Goal: Register for event/course

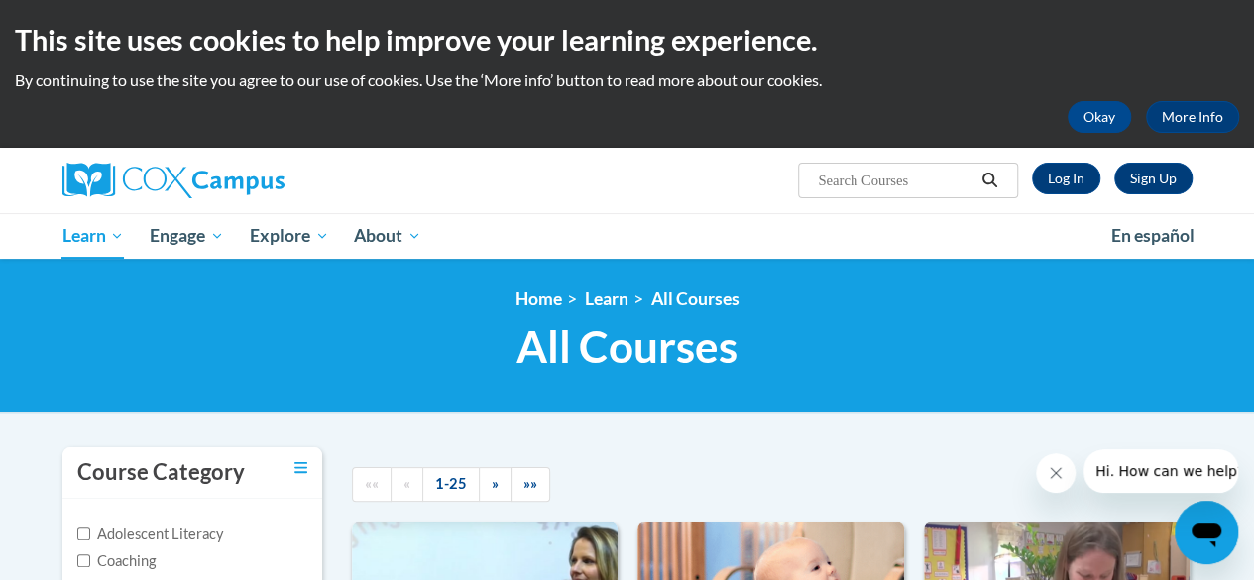
click at [853, 172] on input "Search..." at bounding box center [895, 181] width 159 height 24
type input "build my brain"
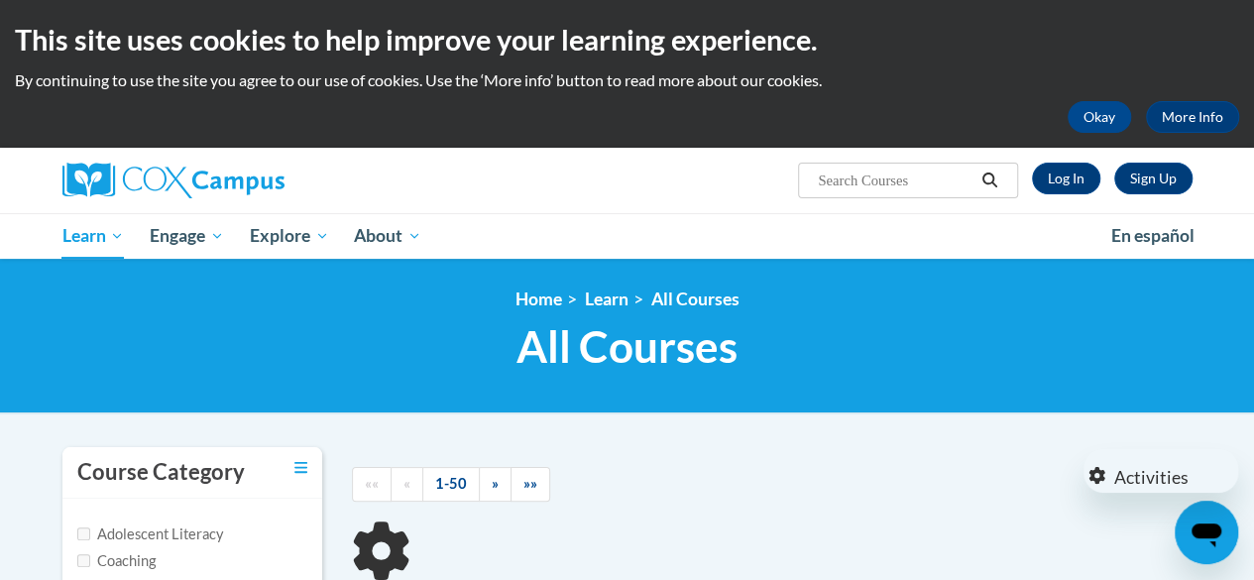
type input "build my brain"
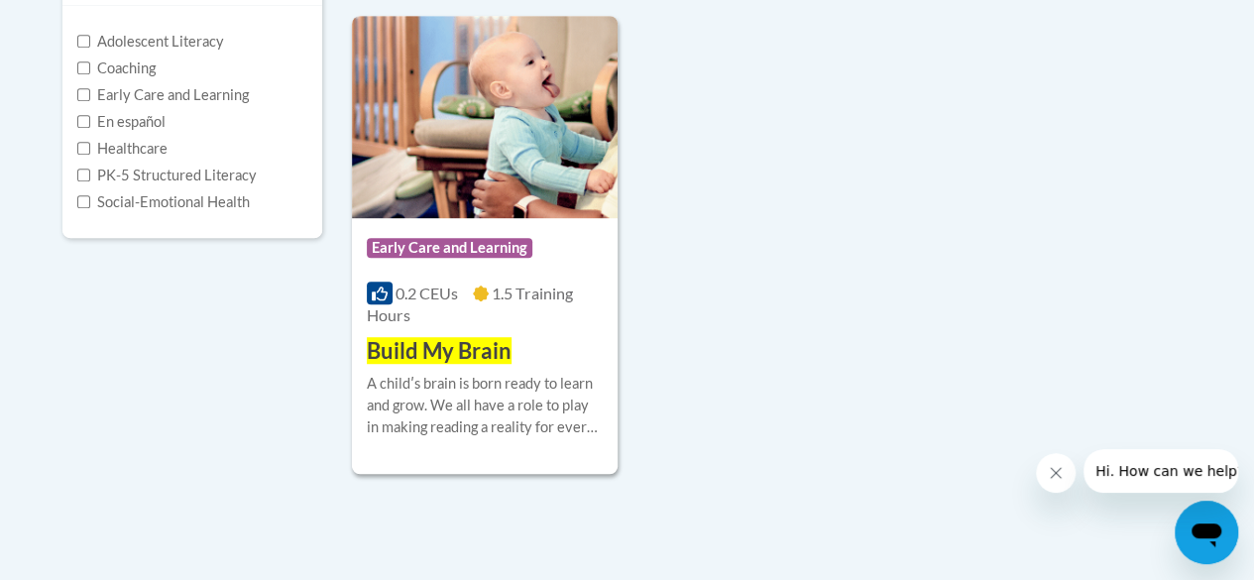
scroll to position [496, 0]
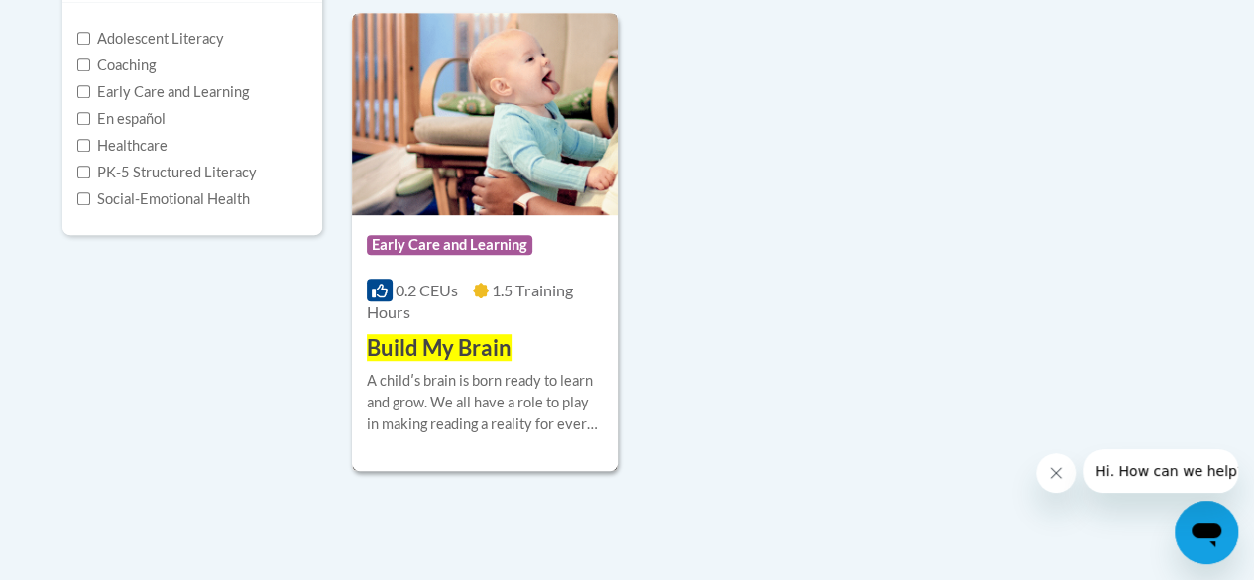
click at [452, 248] on span "Early Care and Learning" at bounding box center [450, 245] width 166 height 20
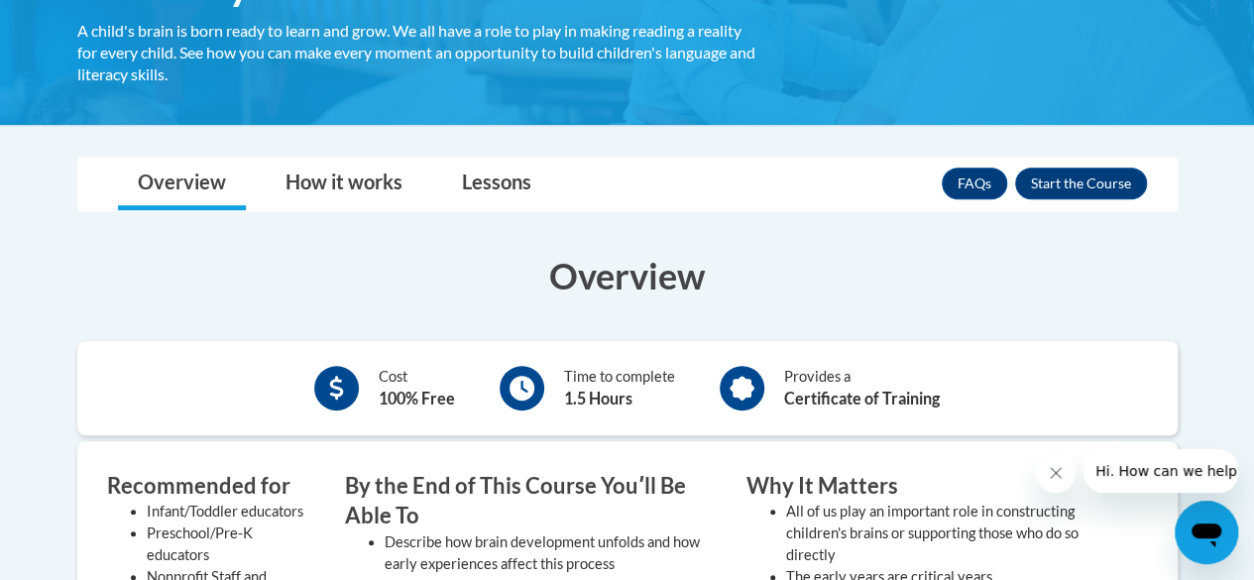
scroll to position [398, 0]
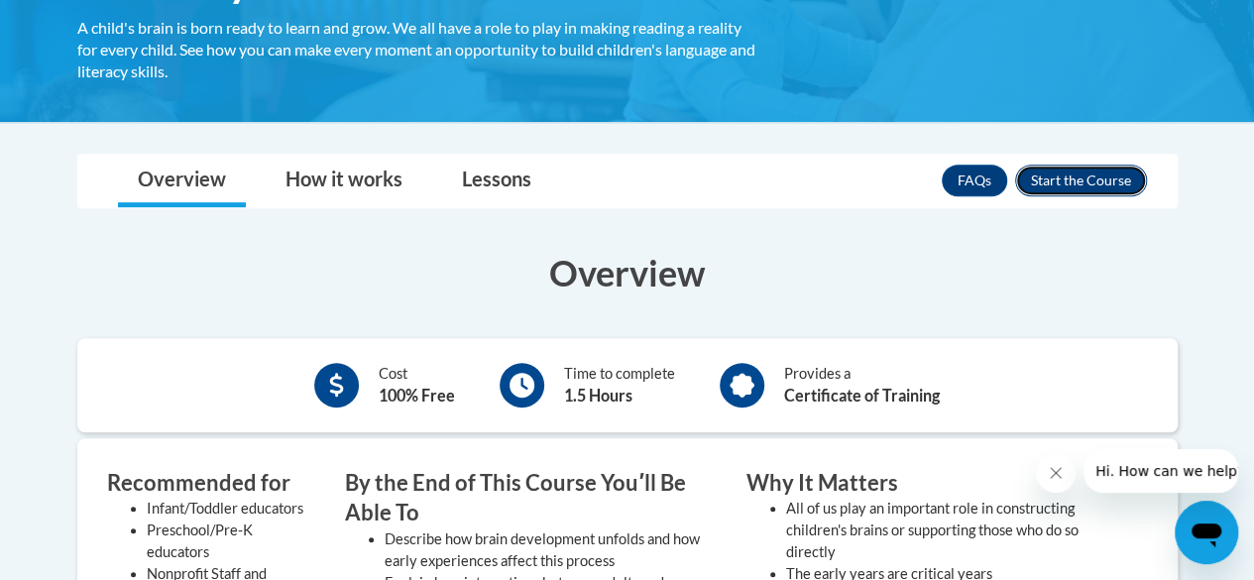
click at [1111, 178] on button "Enroll" at bounding box center [1081, 181] width 132 height 32
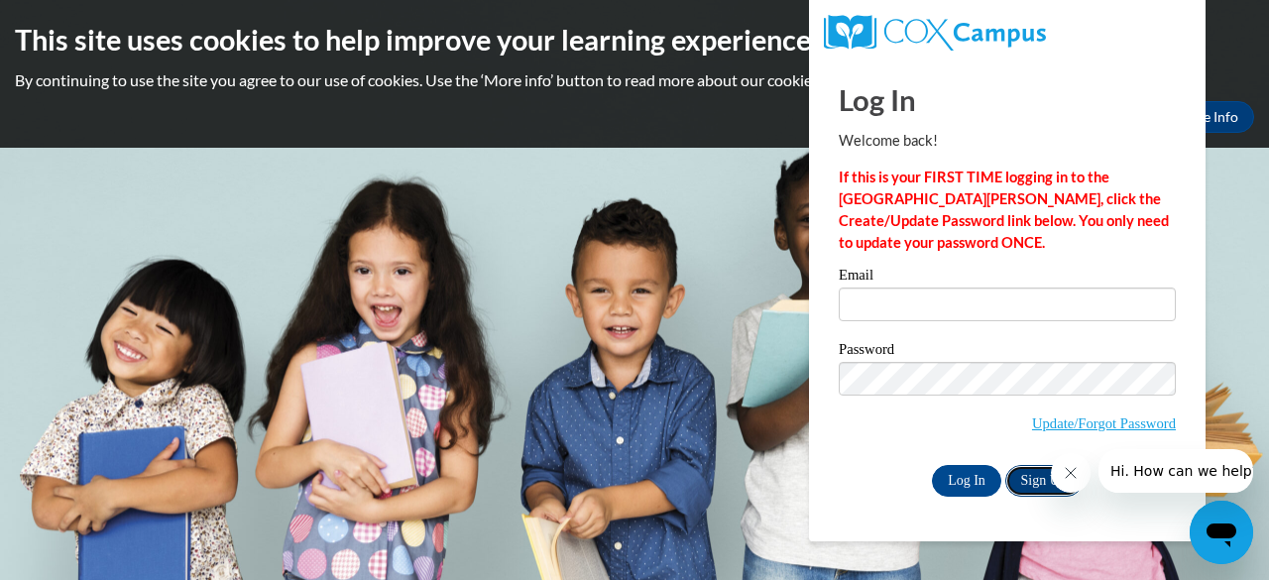
click at [1027, 479] on link "Sign Up" at bounding box center [1044, 481] width 77 height 32
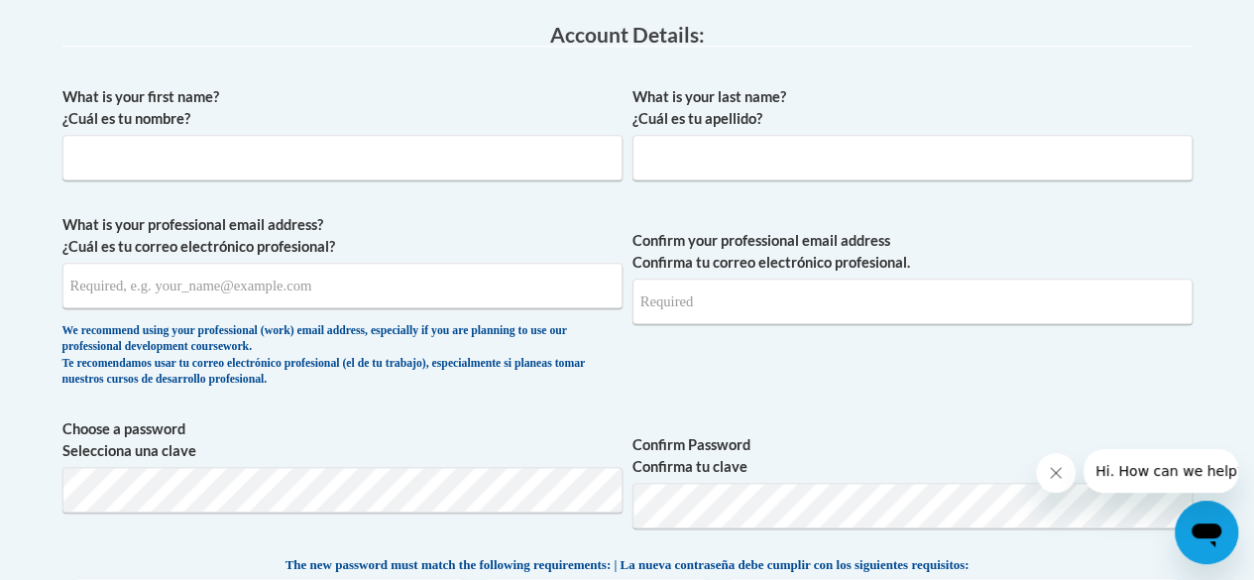
scroll to position [505, 0]
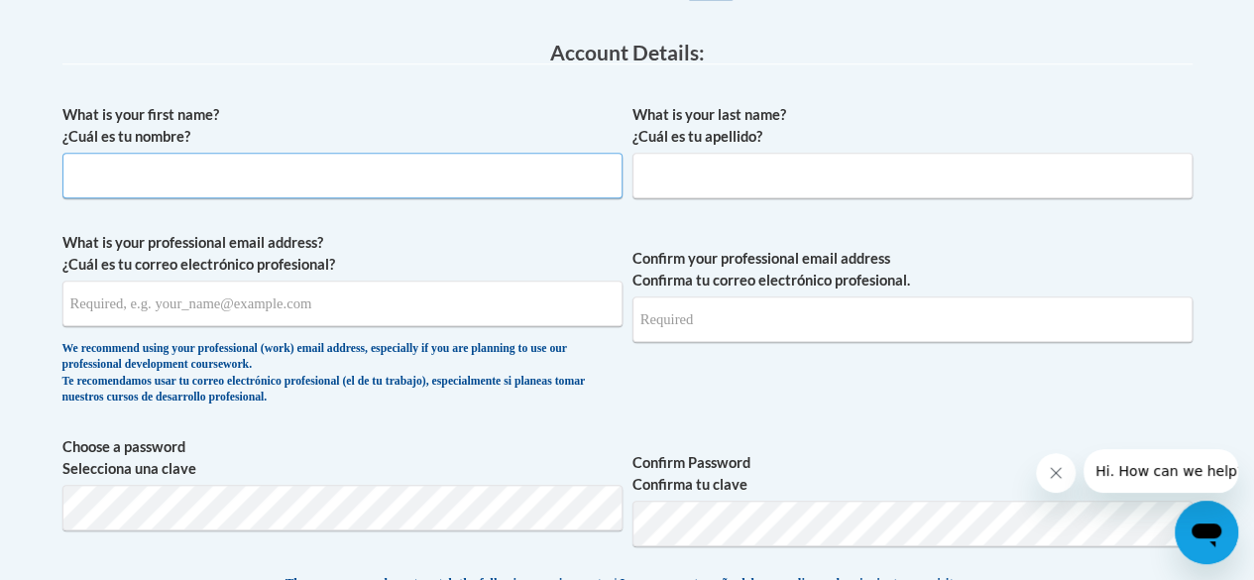
click at [221, 179] on input "What is your first name? ¿Cuál es tu nombre?" at bounding box center [342, 176] width 560 height 46
type input "Amelia"
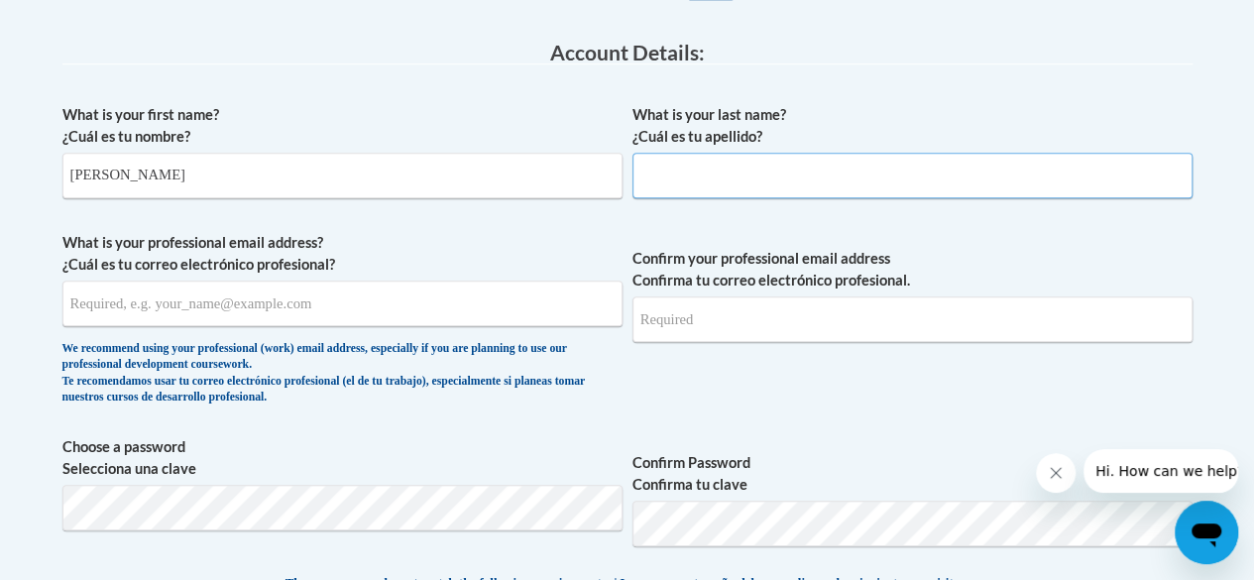
type input "Fitts"
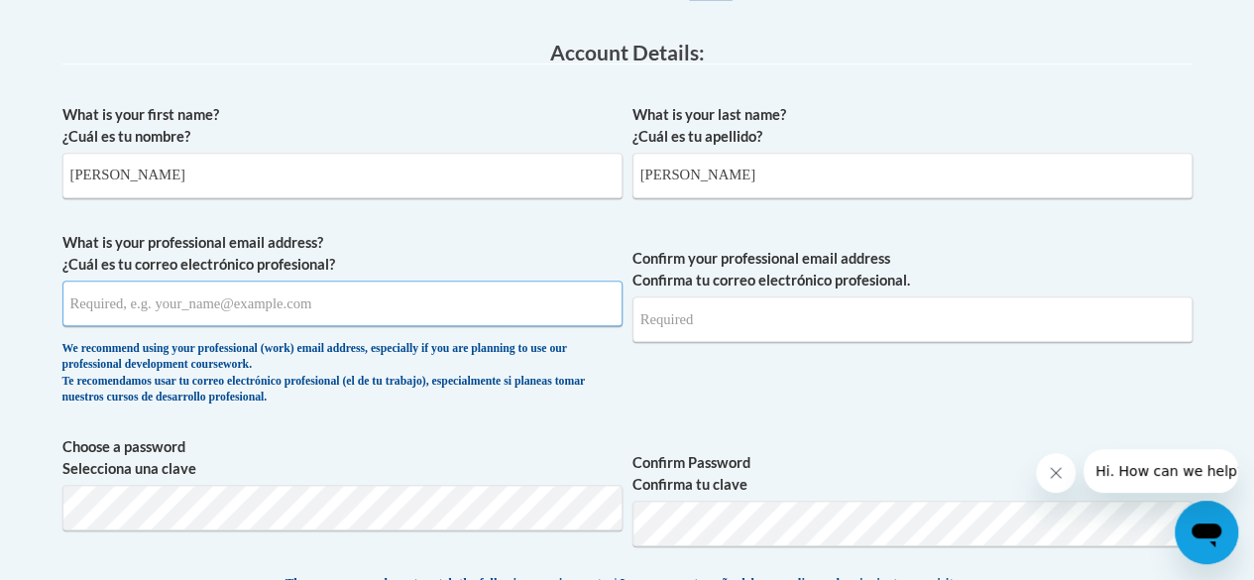
type input "AMELIA2FITTS@GMAIL.COM"
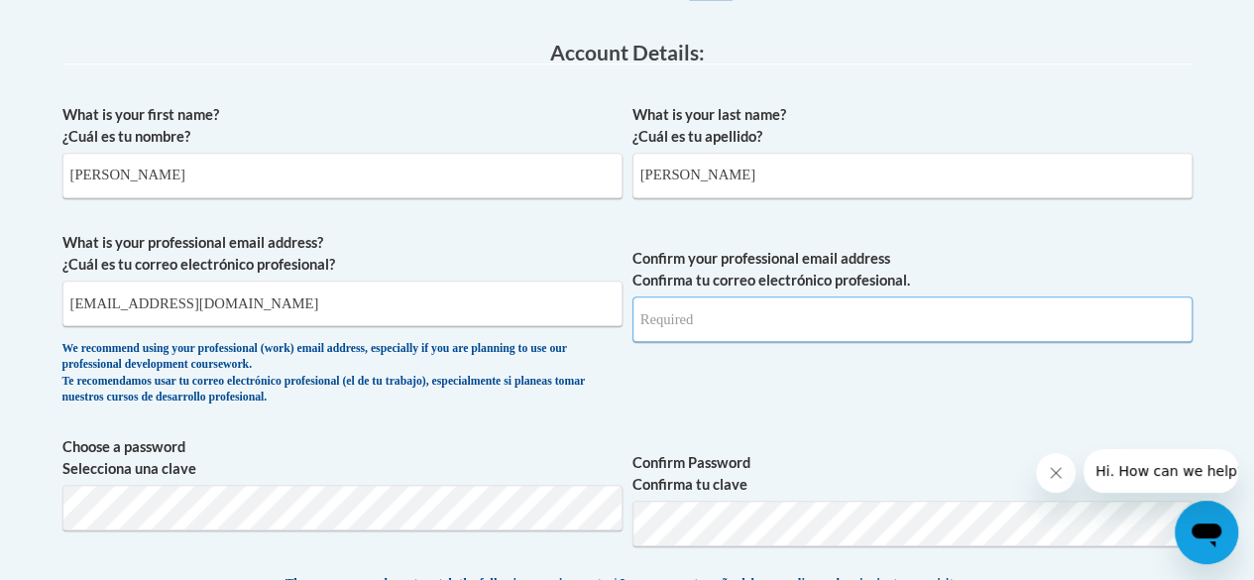
type input "AMELIA2FITTS@GMAIL.COM"
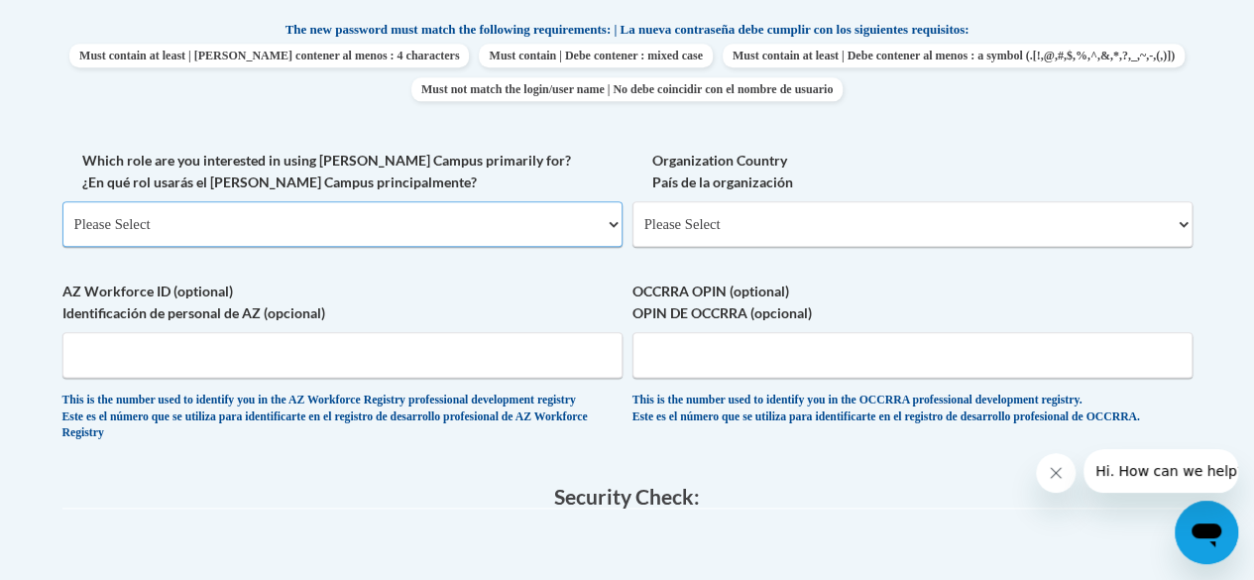
scroll to position [1064, 0]
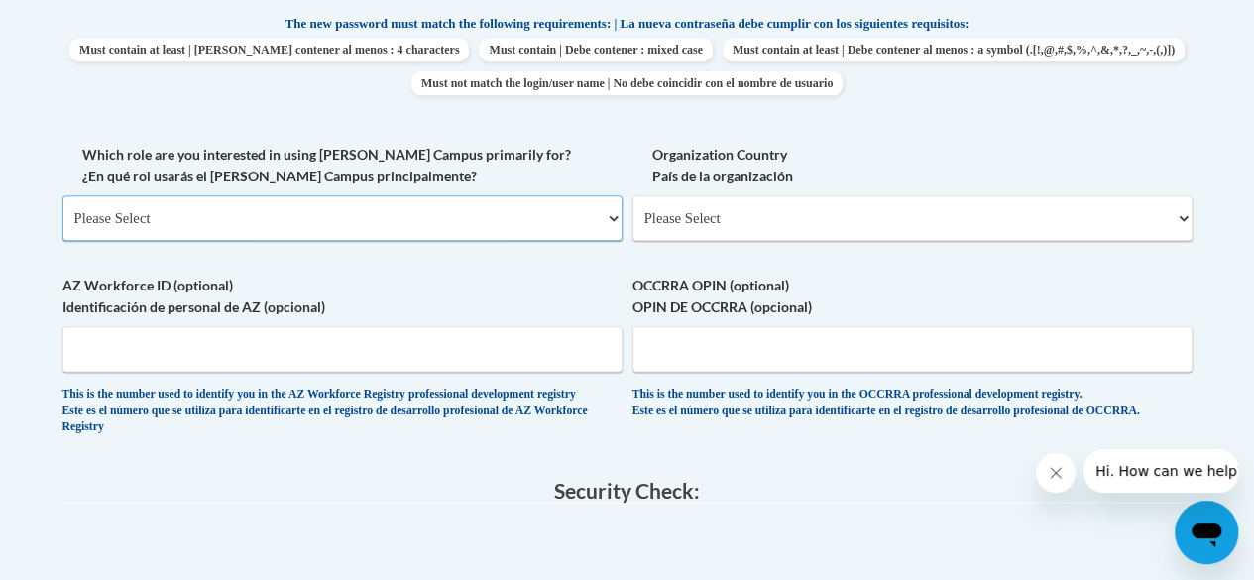
click at [425, 207] on select "Please Select College/University | Colegio/Universidad Community/Nonprofit Part…" at bounding box center [342, 218] width 560 height 46
select select "5a18ea06-2b54-4451-96f2-d152daf9eac5"
click at [62, 195] on select "Please Select College/University | Colegio/Universidad Community/Nonprofit Part…" at bounding box center [342, 218] width 560 height 46
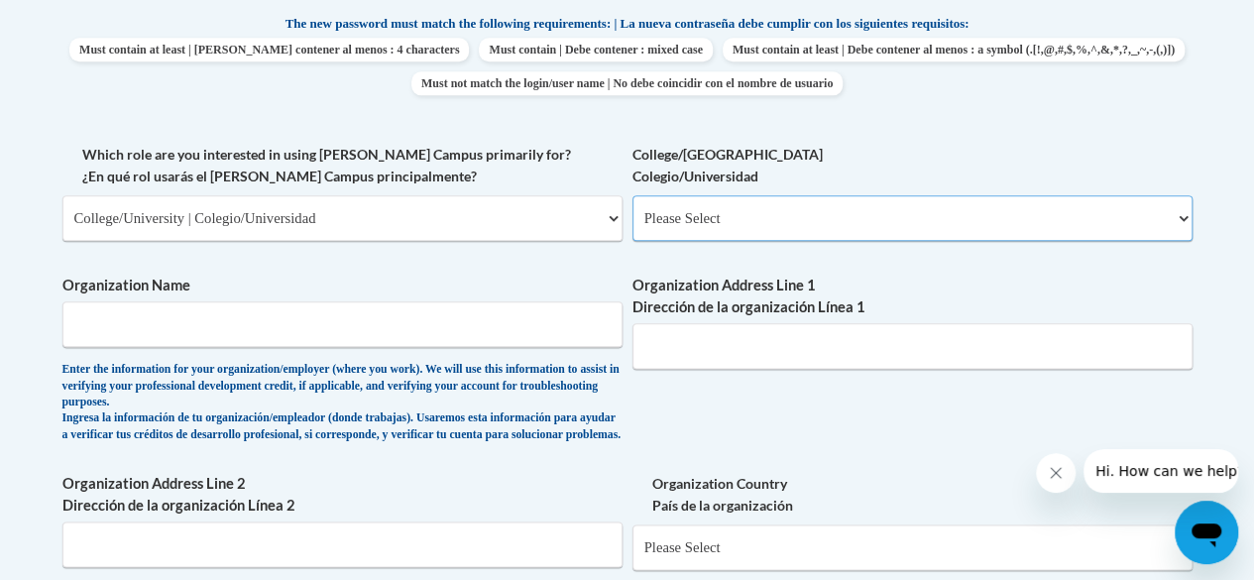
click at [719, 229] on select "Please Select College/University Staff | Empleado universitario College/Univers…" at bounding box center [913, 218] width 560 height 46
select select "99b32b07-cffc-426c-8bf6-0cd77760d84b"
click at [633, 195] on select "Please Select College/University Staff | Empleado universitario College/Univers…" at bounding box center [913, 218] width 560 height 46
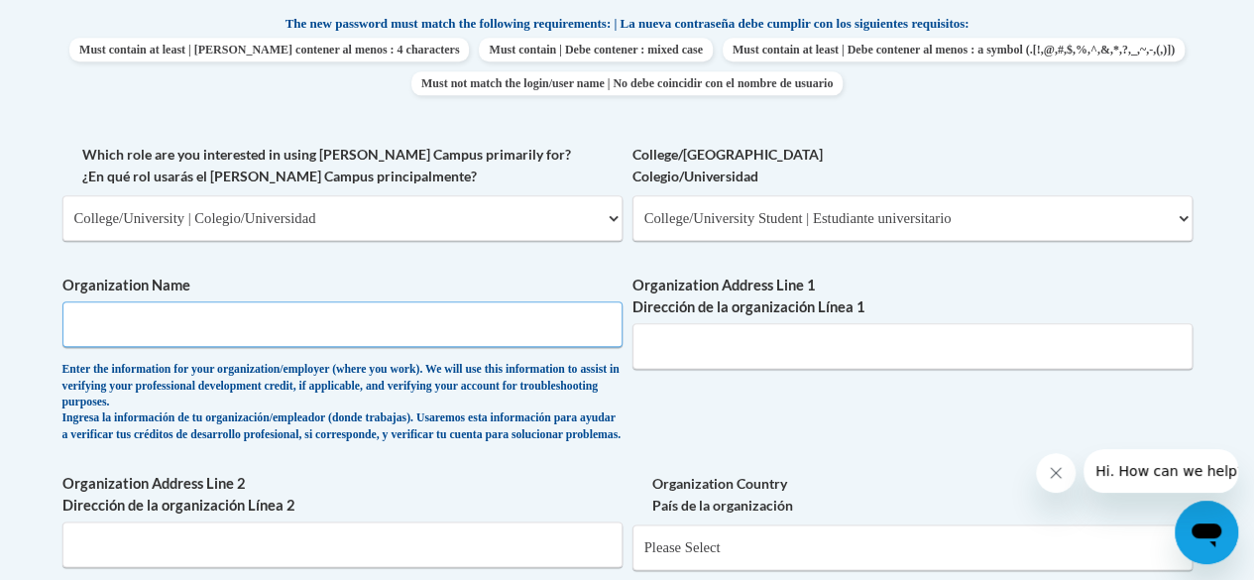
click at [427, 332] on input "Organization Name" at bounding box center [342, 324] width 560 height 46
click at [464, 443] on div "Enter the information for your organization/employer (where you work). We will …" at bounding box center [342, 402] width 560 height 81
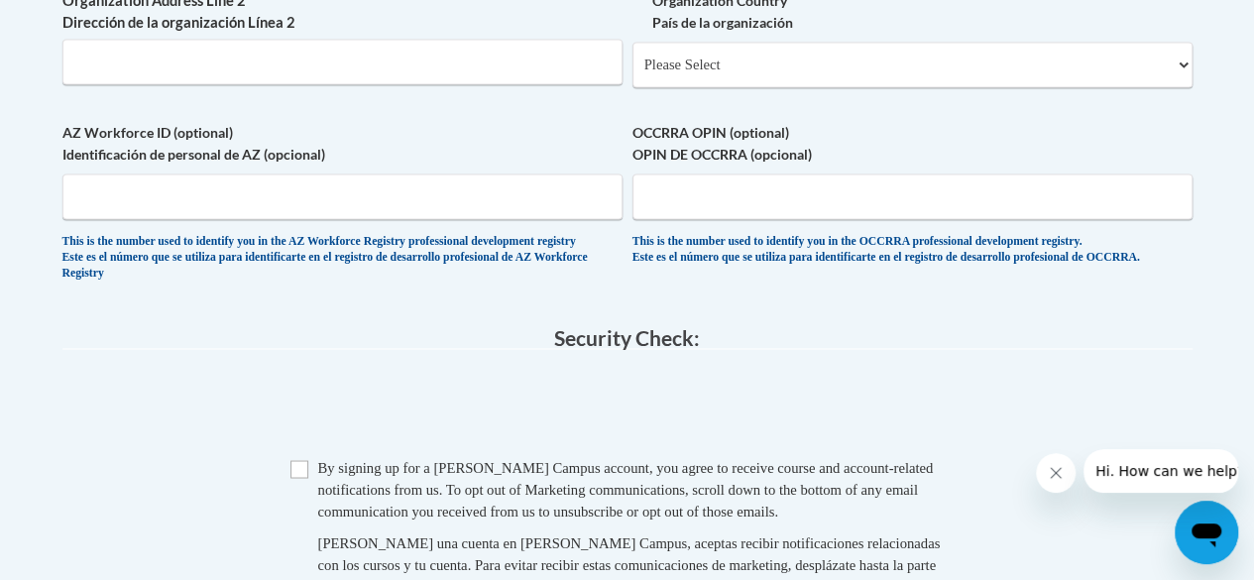
scroll to position [1550, 0]
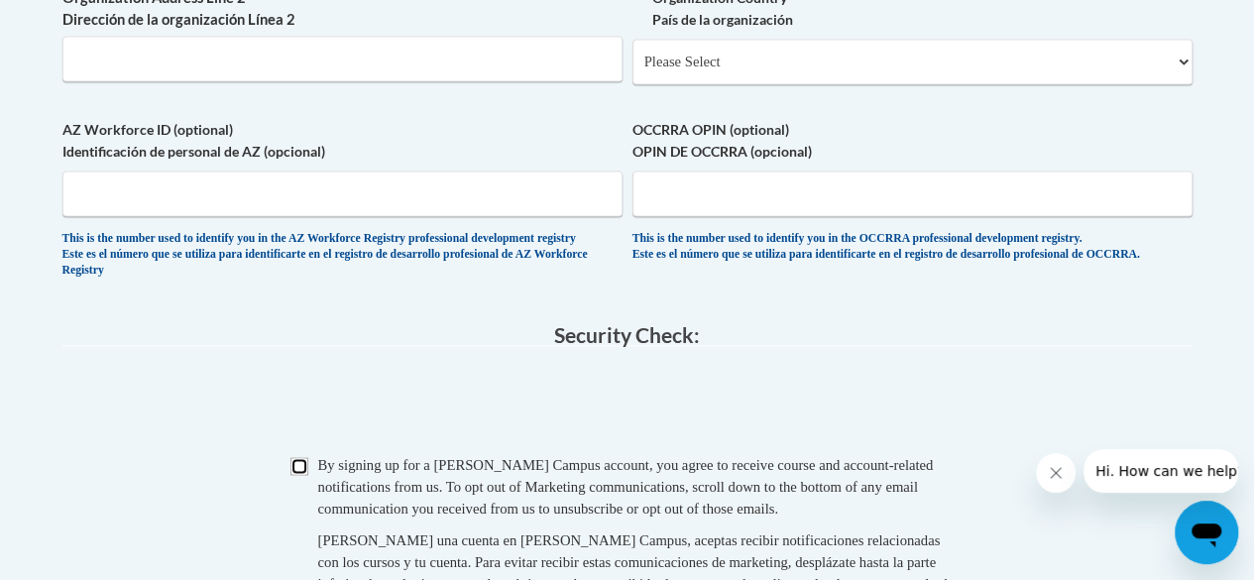
click at [299, 475] on input "Checkbox" at bounding box center [300, 466] width 18 height 18
checkbox input "true"
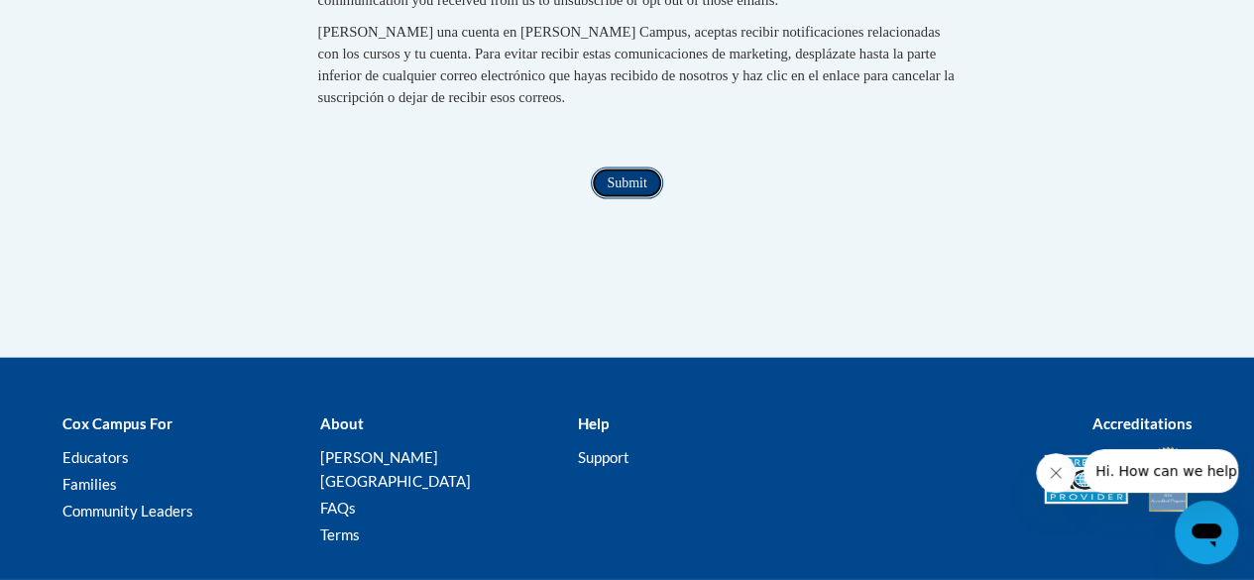
click at [643, 199] on input "Submit" at bounding box center [626, 184] width 71 height 32
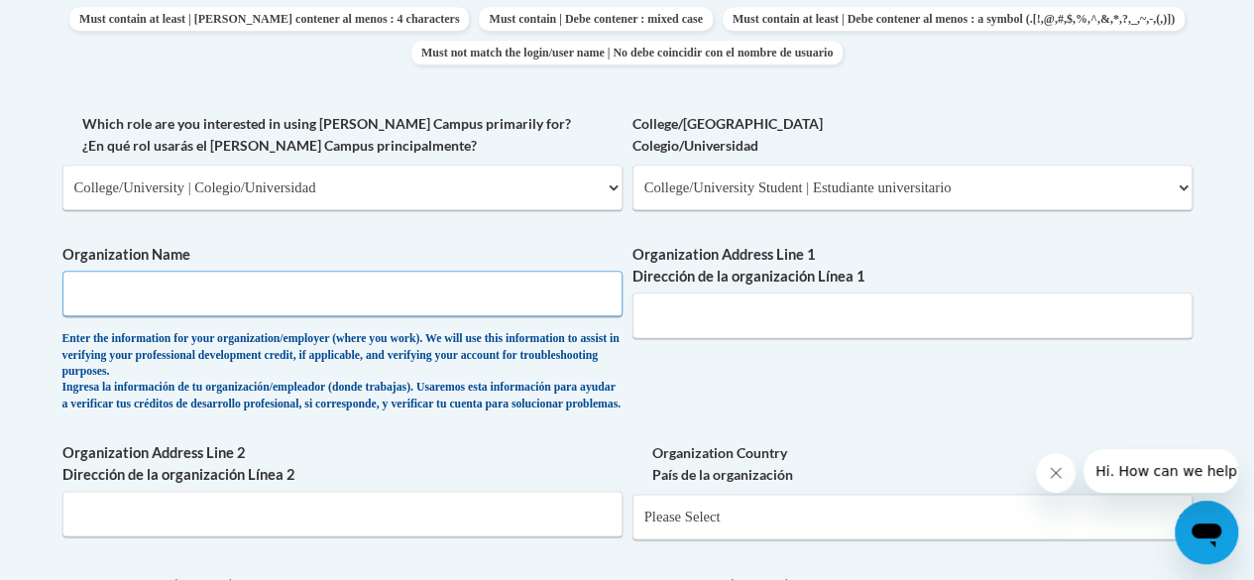
scroll to position [1087, 0]
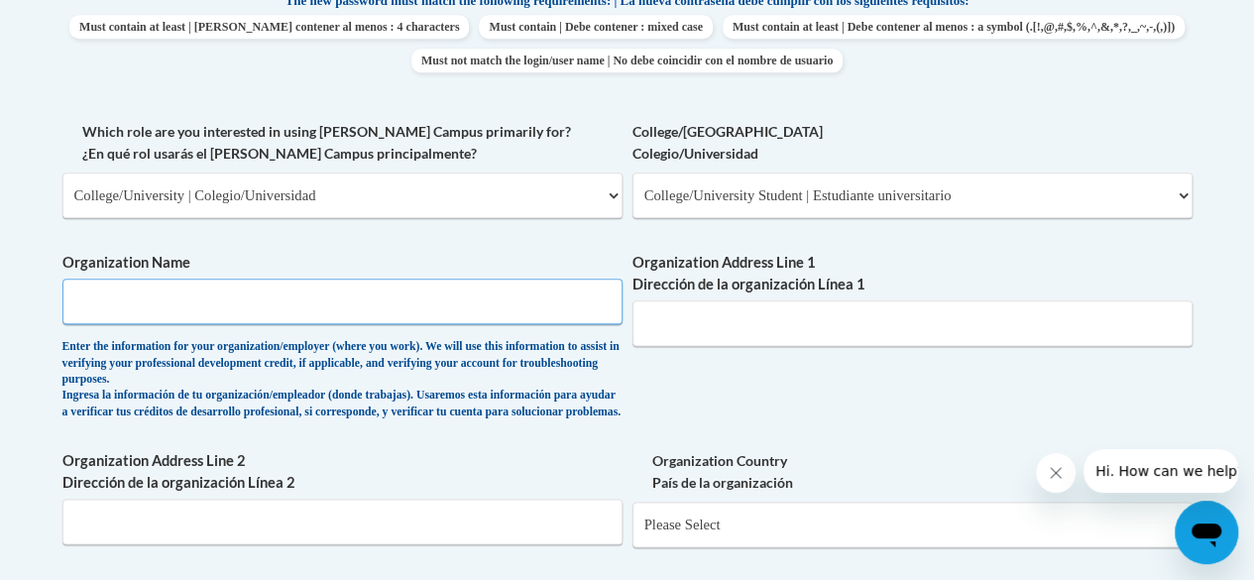
click at [407, 307] on input "Organization Name" at bounding box center [342, 302] width 560 height 46
click at [131, 299] on input "Kennesaw University" at bounding box center [342, 302] width 560 height 46
type input "Kennesaw State University"
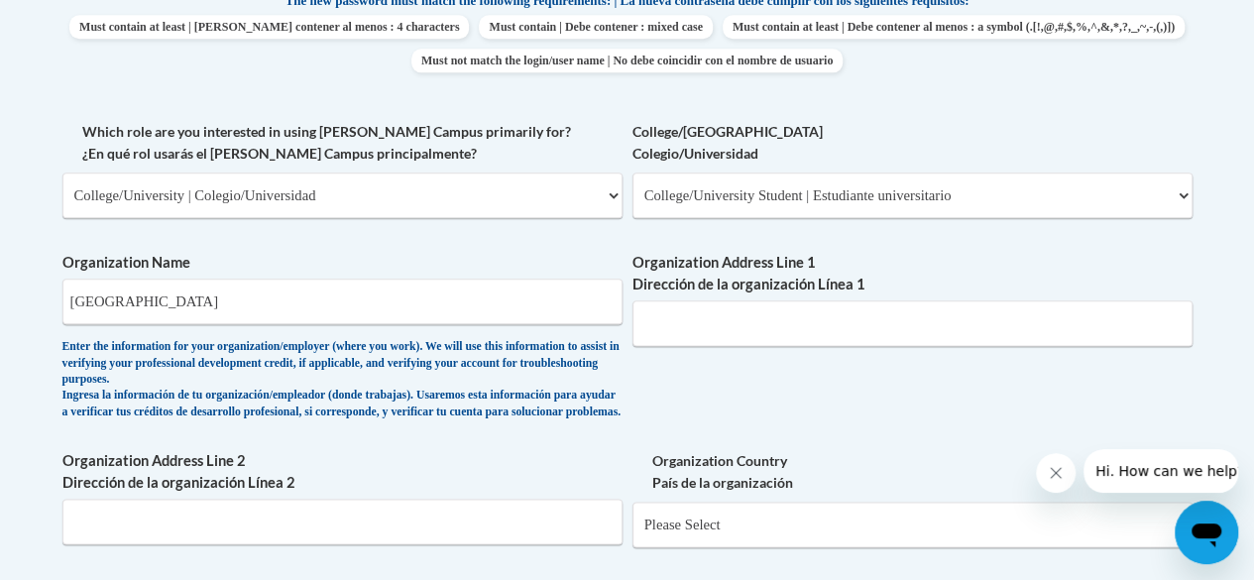
scroll to position [1704, 0]
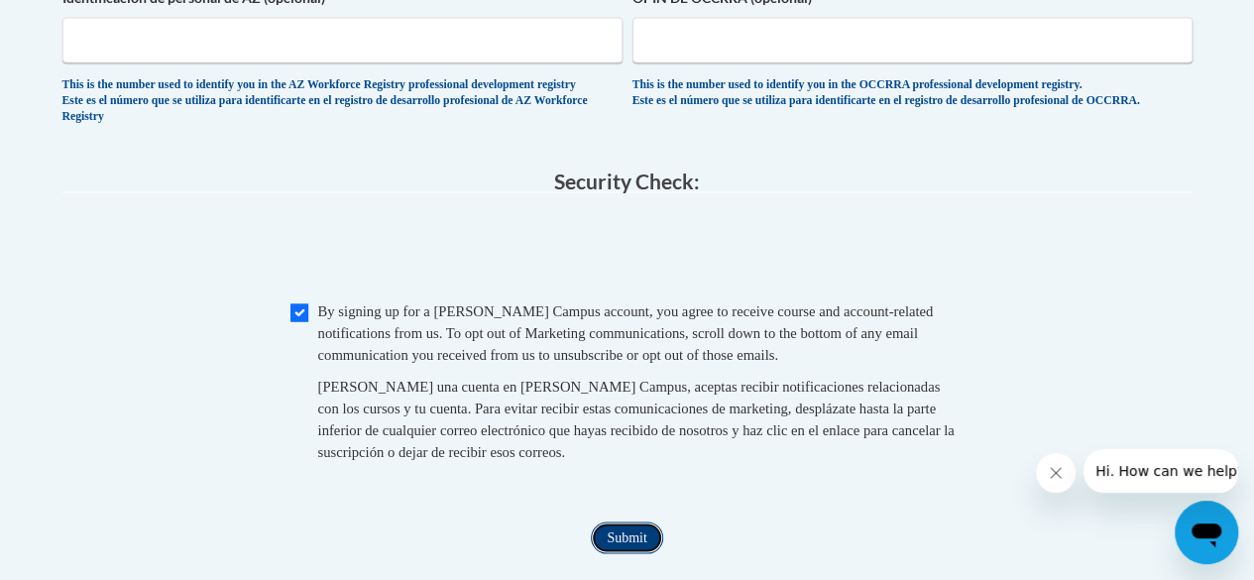
click at [619, 553] on input "Submit" at bounding box center [626, 538] width 71 height 32
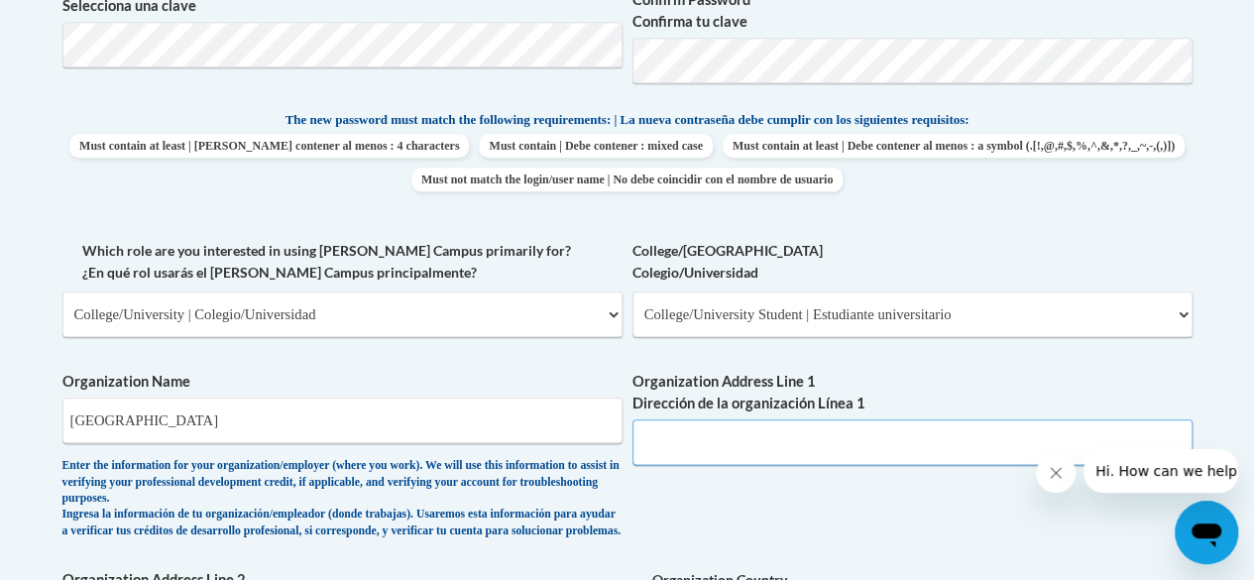
scroll to position [975, 0]
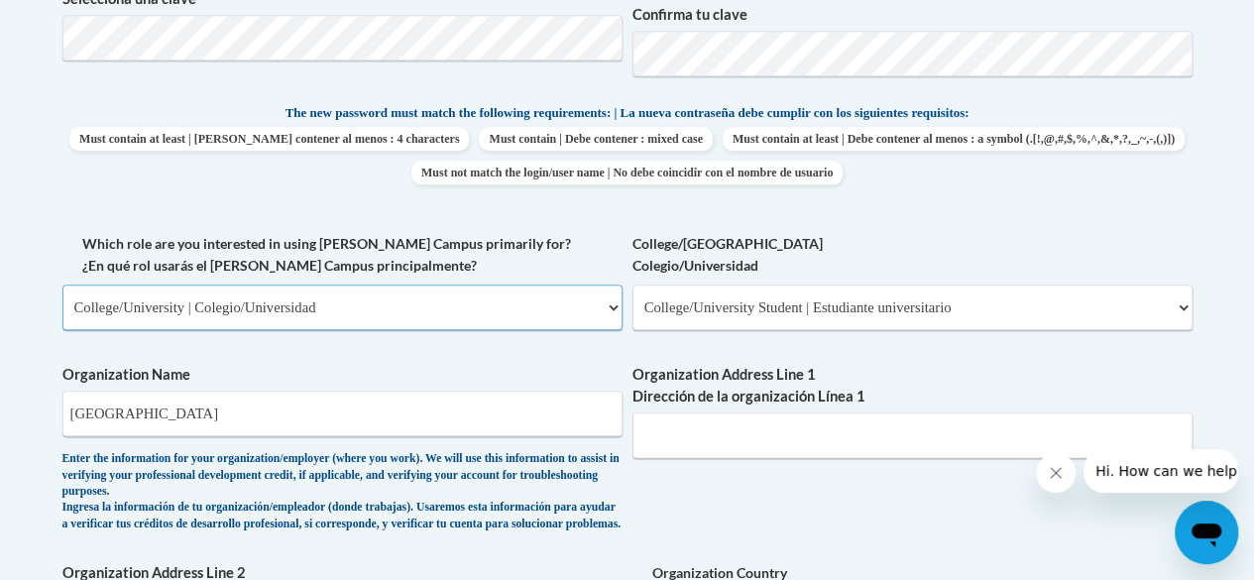
click at [528, 311] on select "Please Select College/University | Colegio/Universidad Community/Nonprofit Part…" at bounding box center [342, 308] width 560 height 46
click at [563, 243] on label "Which role are you interested in using Cox Campus primarily for? ¿En qué rol us…" at bounding box center [342, 255] width 560 height 44
click at [563, 285] on select "Please Select College/University | Colegio/Universidad Community/Nonprofit Part…" at bounding box center [342, 308] width 560 height 46
click at [793, 452] on input "Organization Address Line 1 Dirección de la organización Línea 1" at bounding box center [913, 436] width 560 height 46
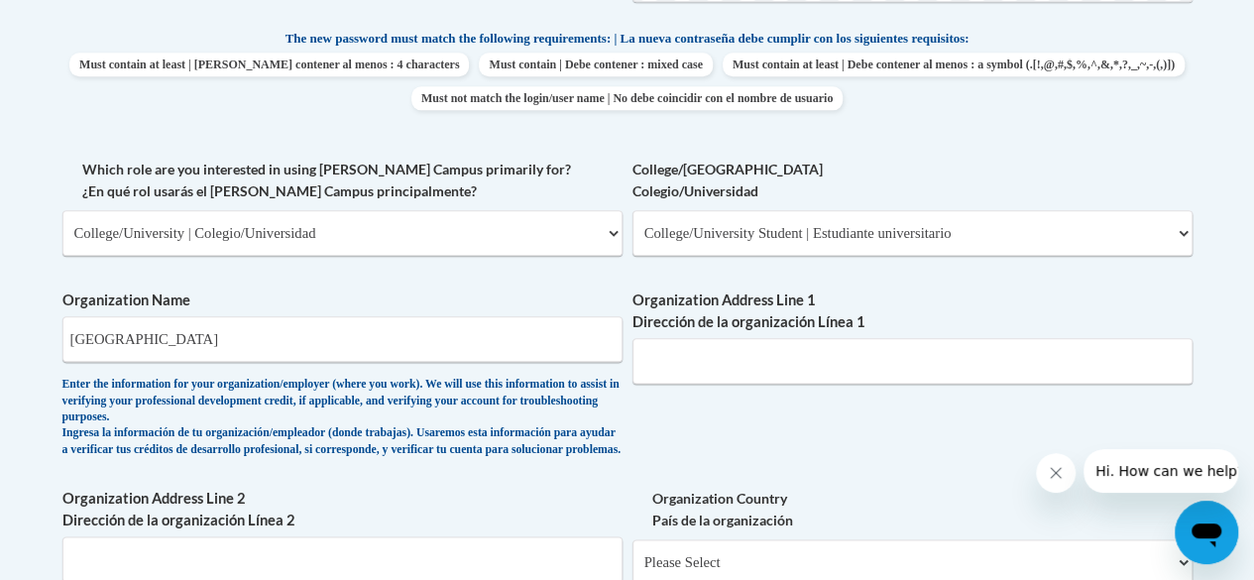
scroll to position [1093, 0]
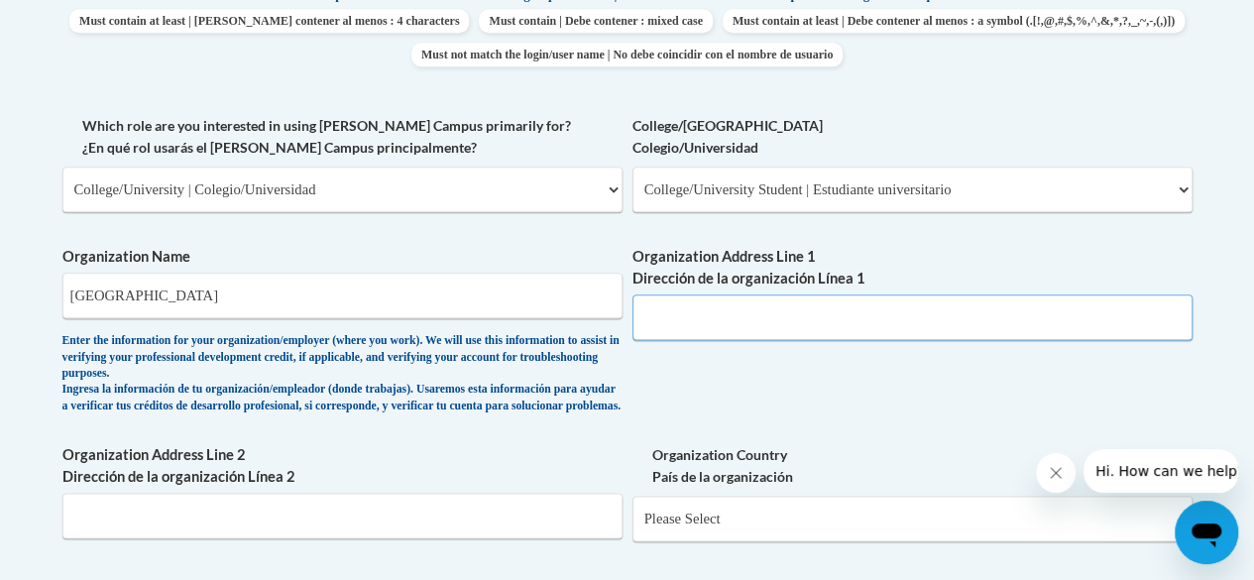
click at [791, 313] on input "Organization Address Line 1 Dirección de la organización Línea 1" at bounding box center [913, 318] width 560 height 46
click at [728, 328] on input "Organization Address Line 1 Dirección de la organización Línea 1" at bounding box center [913, 318] width 560 height 46
paste input "1000 Chastain Rd NW, Kennesaw, GA 30144"
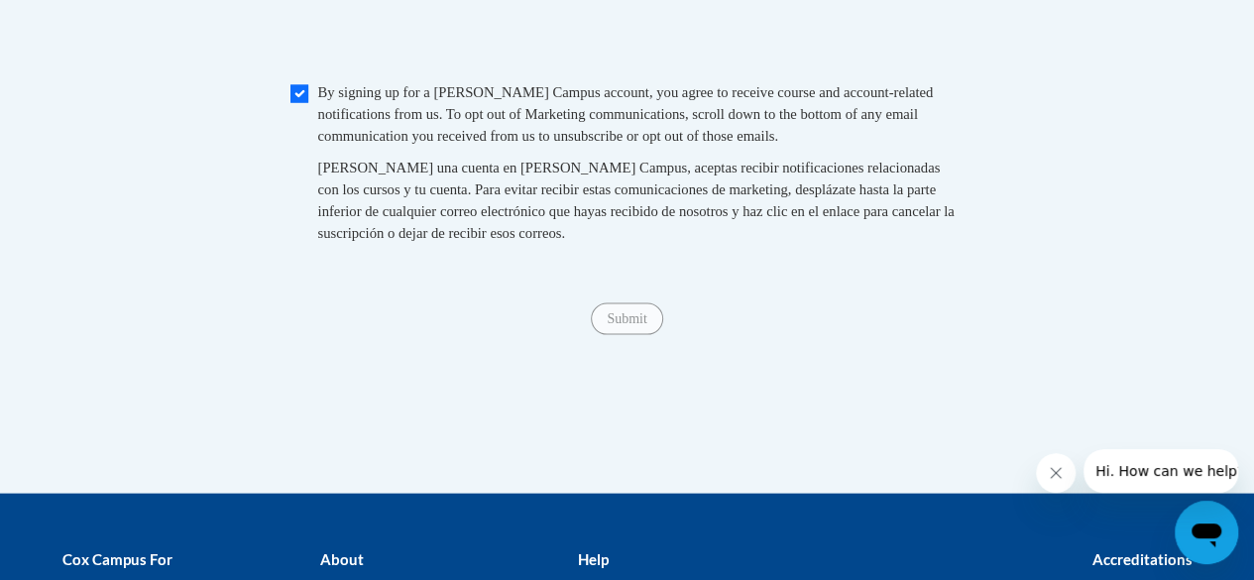
scroll to position [1906, 0]
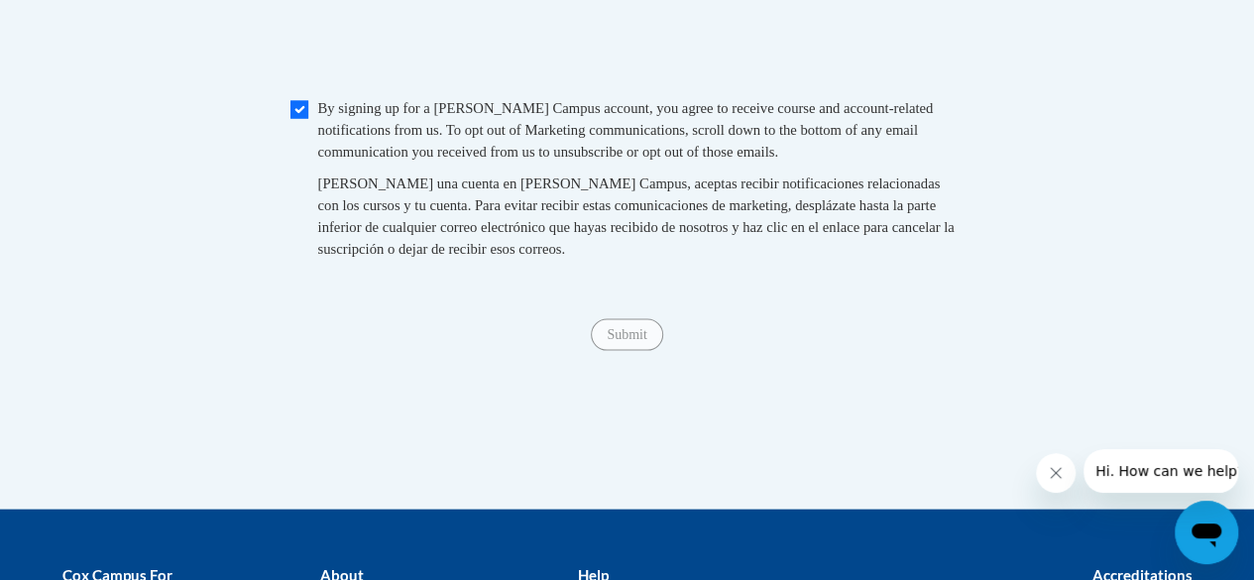
type input "1000 Chastain Rd NW, Kennesaw, GA 30144"
click at [631, 351] on input "Submit" at bounding box center [626, 335] width 71 height 32
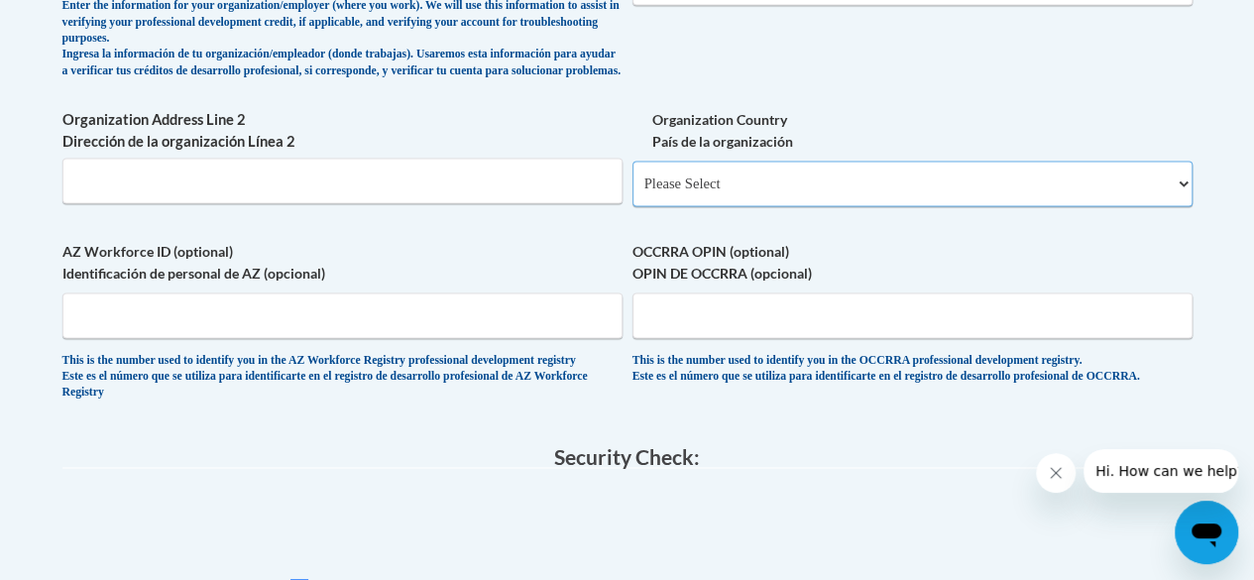
scroll to position [1390, 0]
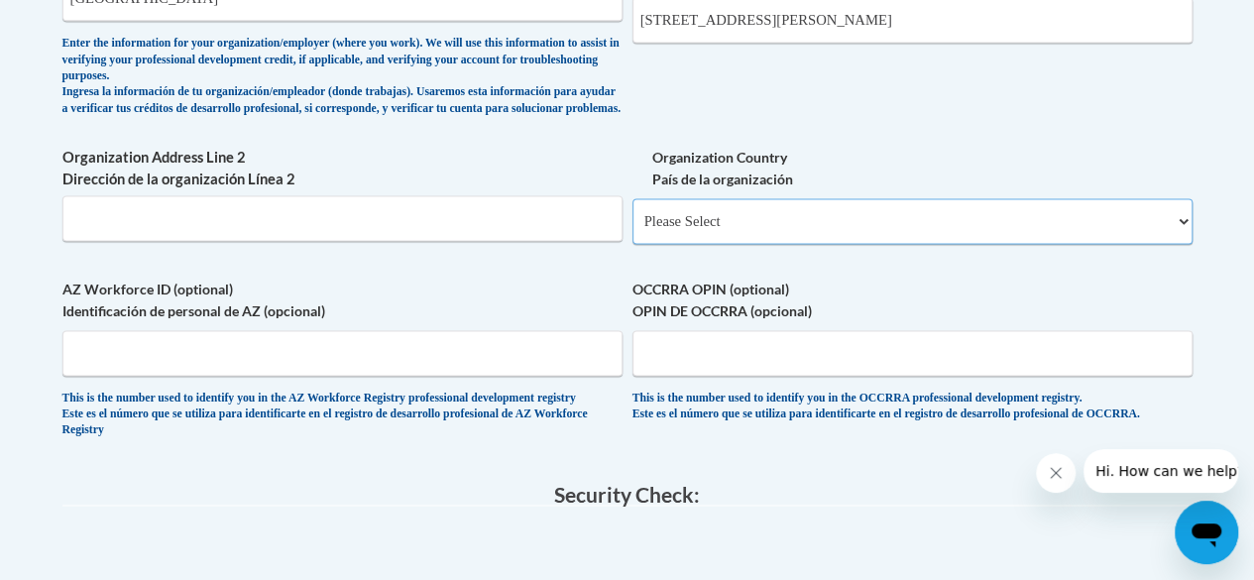
click at [908, 231] on select "Please Select United States | Estados Unidos Outside of the United States | Fue…" at bounding box center [913, 221] width 560 height 46
select select "ad49bcad-a171-4b2e-b99c-48b446064914"
click at [633, 213] on select "Please Select United States | Estados Unidos Outside of the United States | Fue…" at bounding box center [913, 221] width 560 height 46
select select
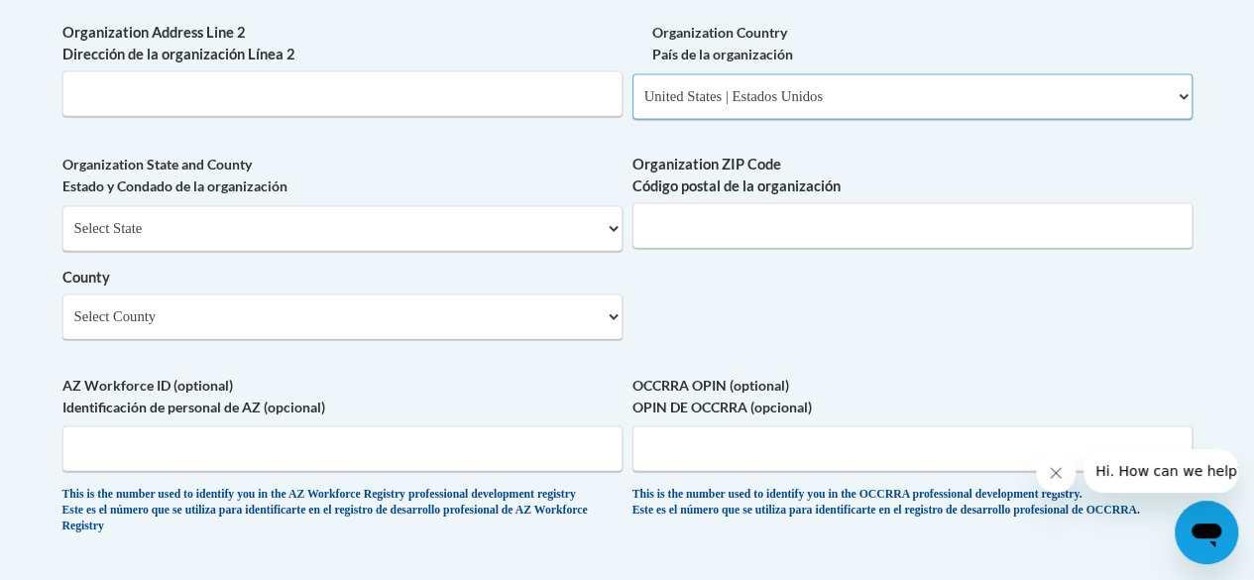
scroll to position [1527, 0]
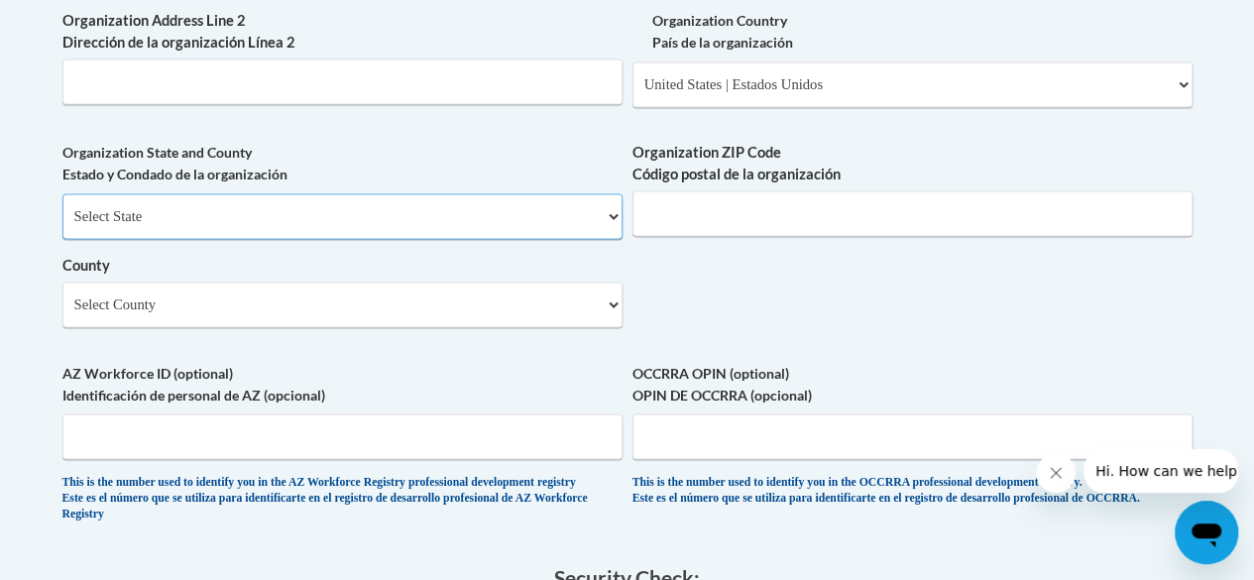
click at [495, 239] on select "Select State Alabama Alaska Arizona Arkansas California Colorado Connecticut De…" at bounding box center [342, 216] width 560 height 46
select select "Georgia"
click at [62, 208] on select "Select State Alabama Alaska Arizona Arkansas California Colorado Connecticut De…" at bounding box center [342, 216] width 560 height 46
click at [520, 323] on select "Select County Appling Atkinson Bacon Baker Baldwin Banks Barrow Bartow Ben Hill…" at bounding box center [342, 305] width 560 height 46
select select "Cobb"
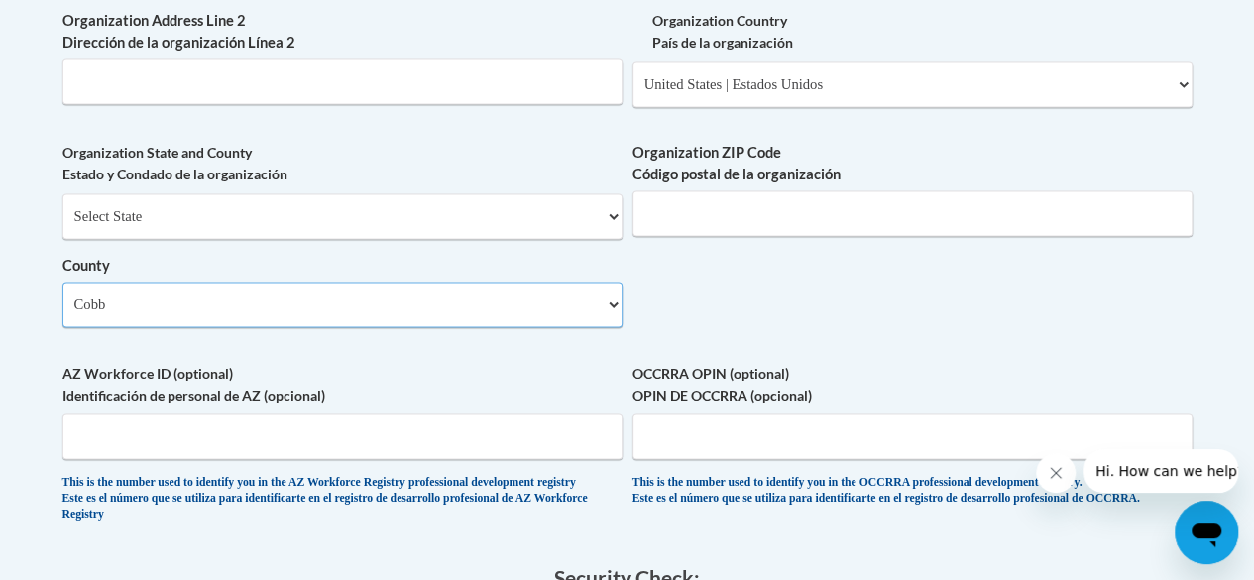
click at [62, 297] on select "Select County Appling Atkinson Bacon Baker Baldwin Banks Barrow Bartow Ben Hill…" at bounding box center [342, 305] width 560 height 46
click at [853, 236] on input "Organization ZIP Code Código postal de la organización" at bounding box center [913, 213] width 560 height 46
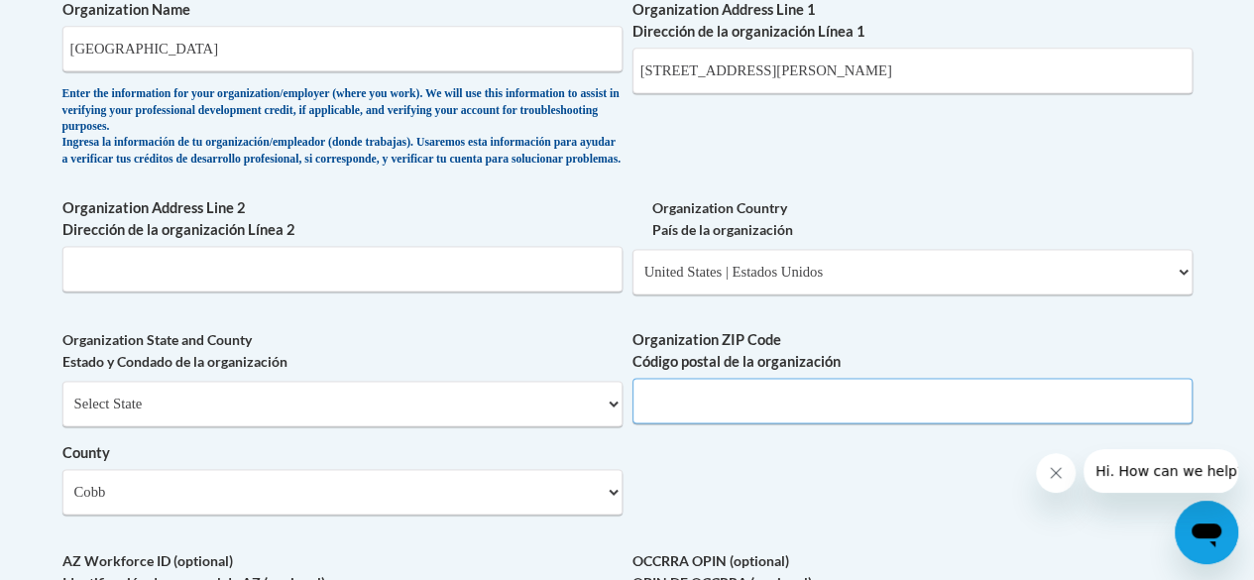
scroll to position [1343, 0]
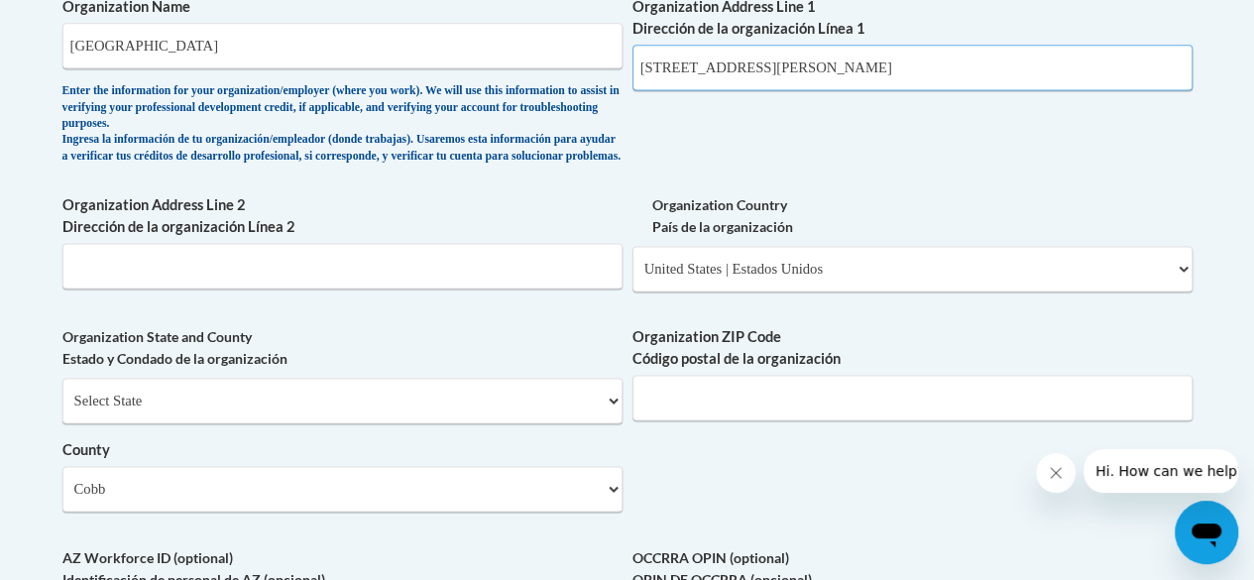
click at [905, 69] on input "1000 Chastain Rd NW, Kennesaw, GA 30144" at bounding box center [913, 68] width 560 height 46
click at [764, 414] on input "Organization ZIP Code Código postal de la organización" at bounding box center [913, 398] width 560 height 46
paste input "30144"
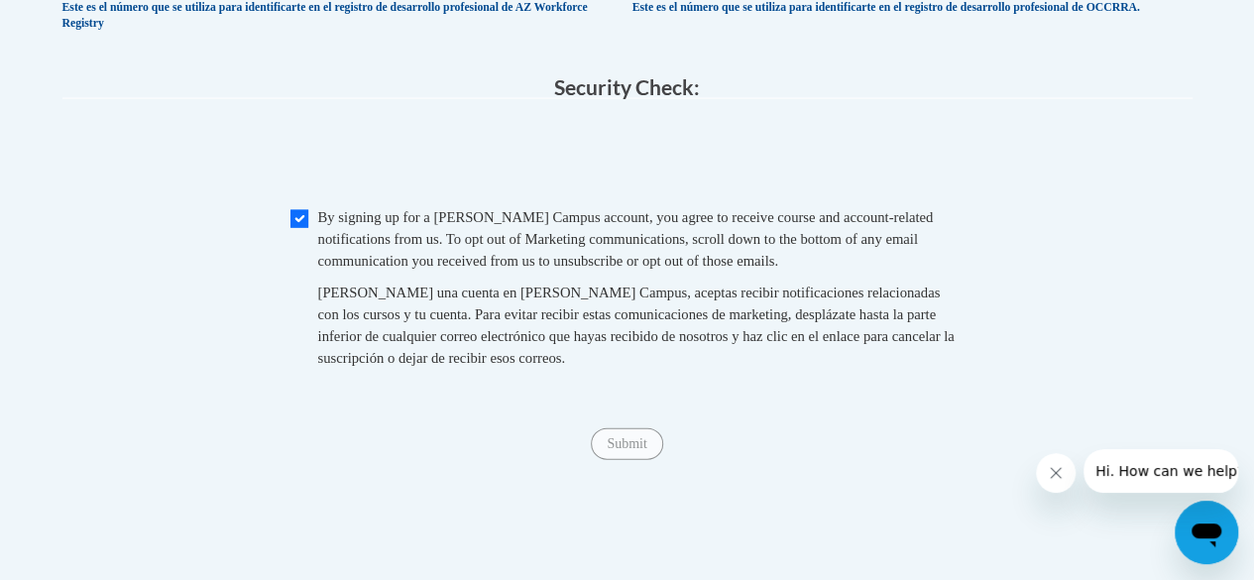
scroll to position [2025, 0]
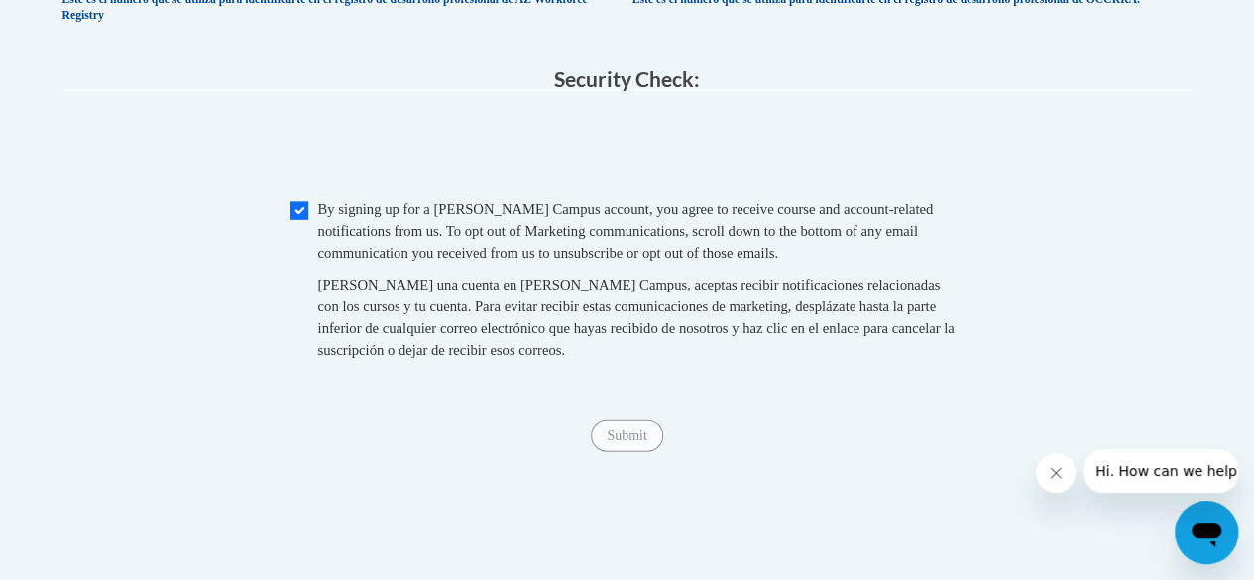
type input "30144"
click at [298, 220] on input "Checkbox" at bounding box center [300, 211] width 18 height 18
checkbox input "true"
click at [628, 452] on input "Submit" at bounding box center [626, 436] width 71 height 32
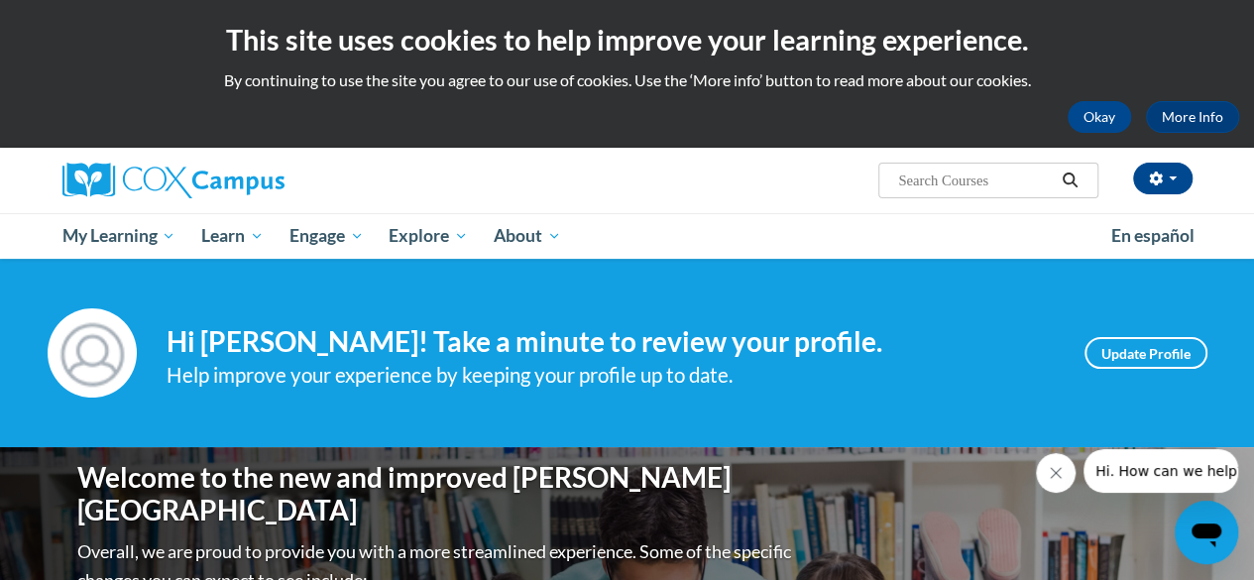
click at [980, 181] on input "Search..." at bounding box center [975, 181] width 159 height 24
click at [936, 185] on input "build" at bounding box center [975, 181] width 159 height 24
type input "build my brain"
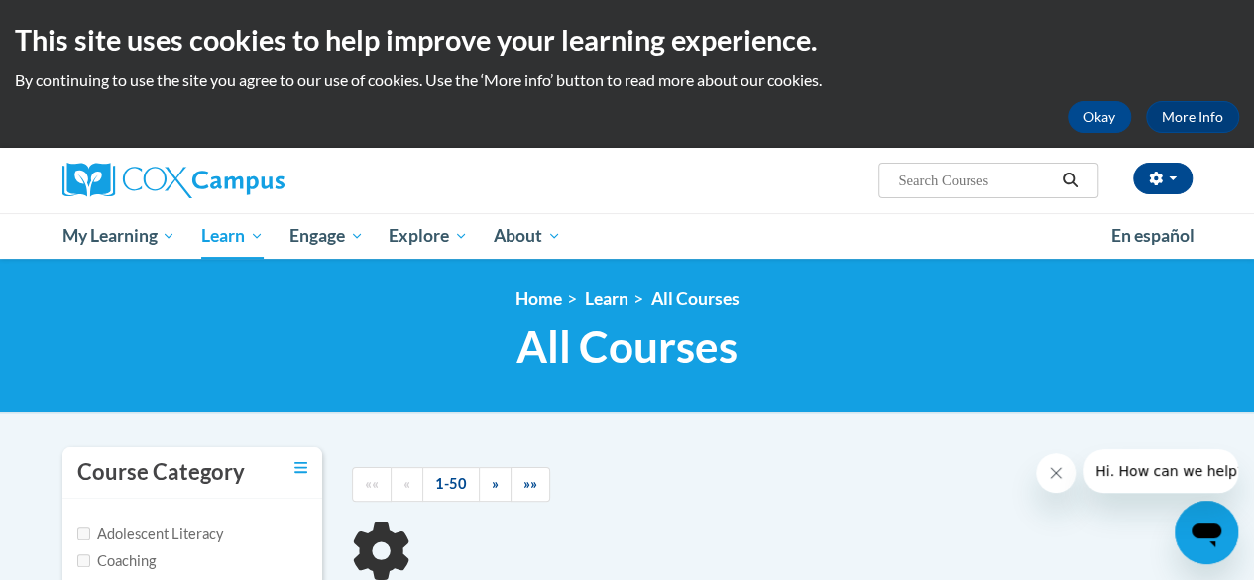
type input "build my brain"
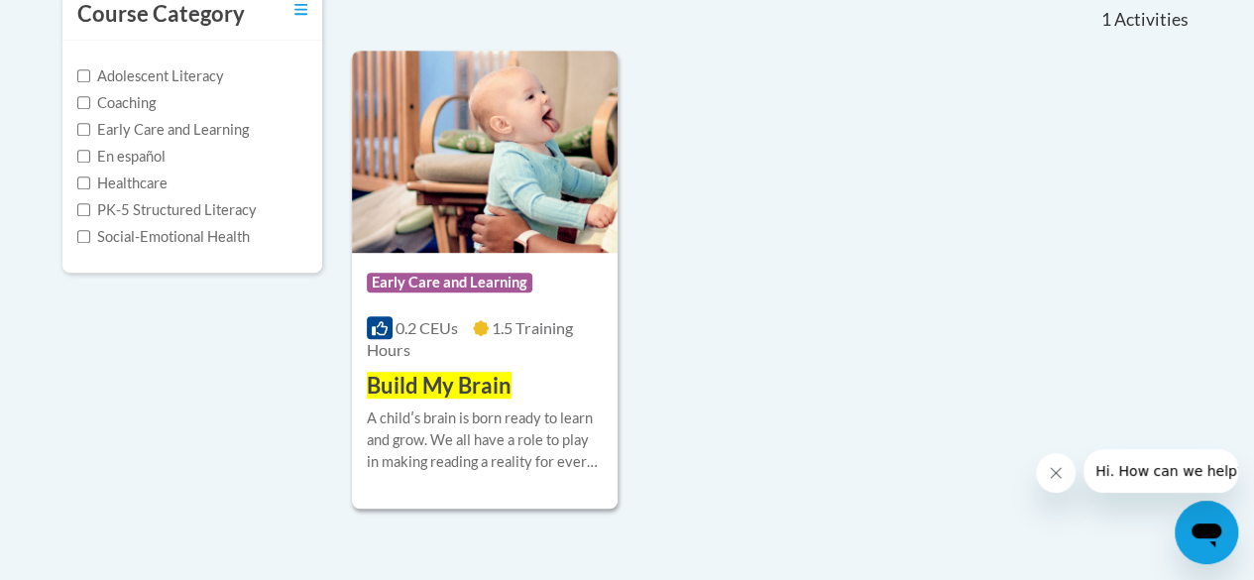
scroll to position [515, 0]
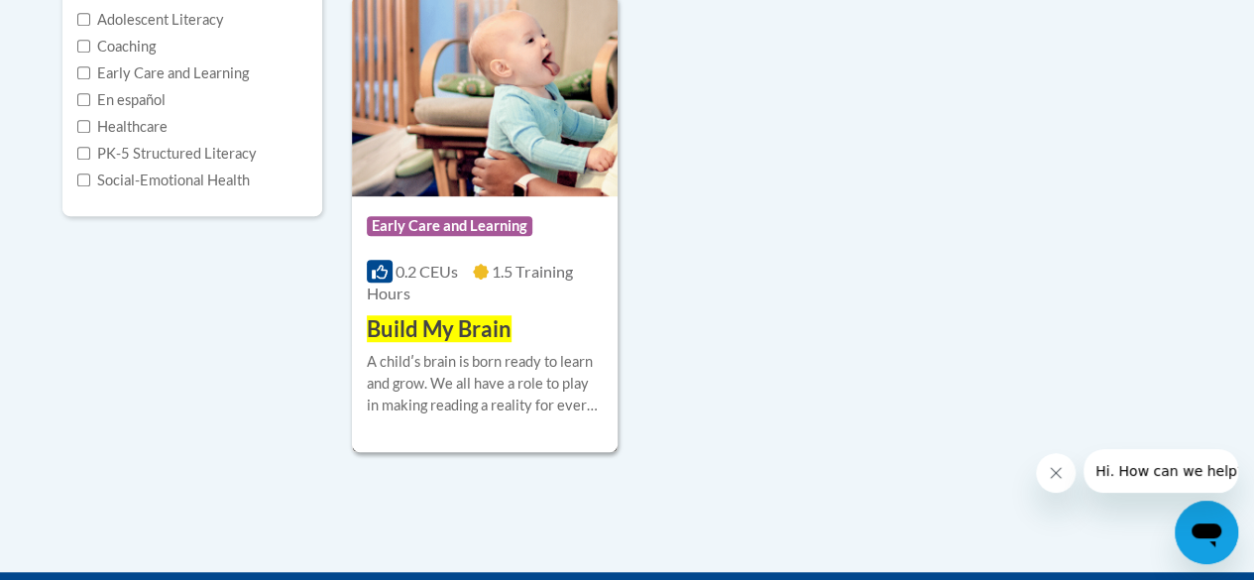
click at [444, 311] on div "Course Category: Early Care and Learning 0.2 CEUs 1.5 Training Hours COURSE Bui…" at bounding box center [485, 270] width 266 height 149
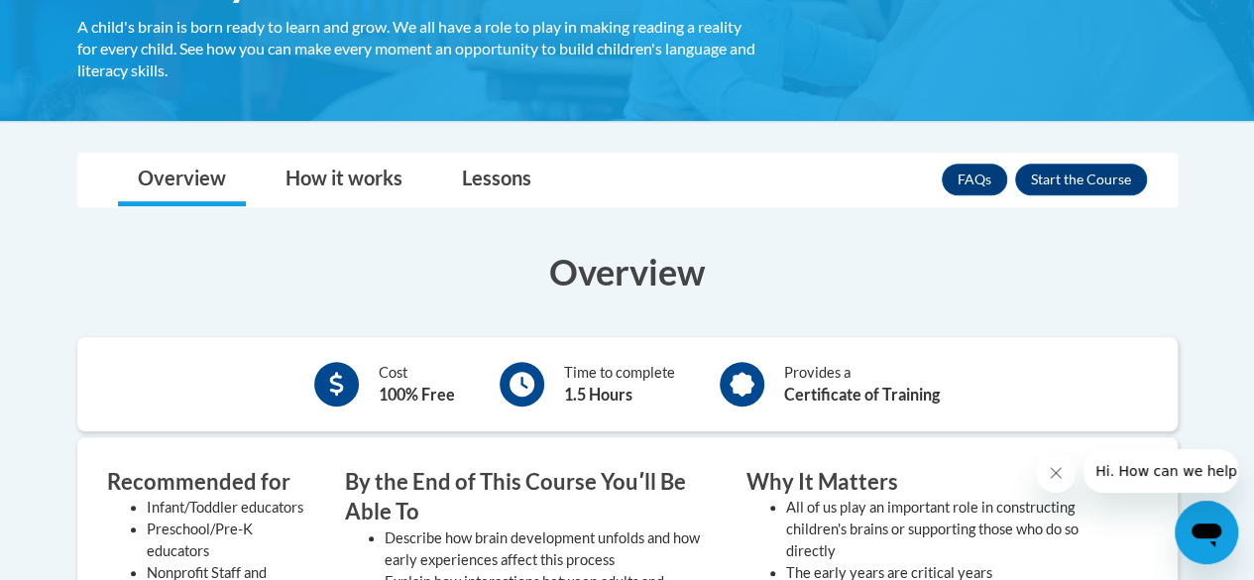
scroll to position [395, 0]
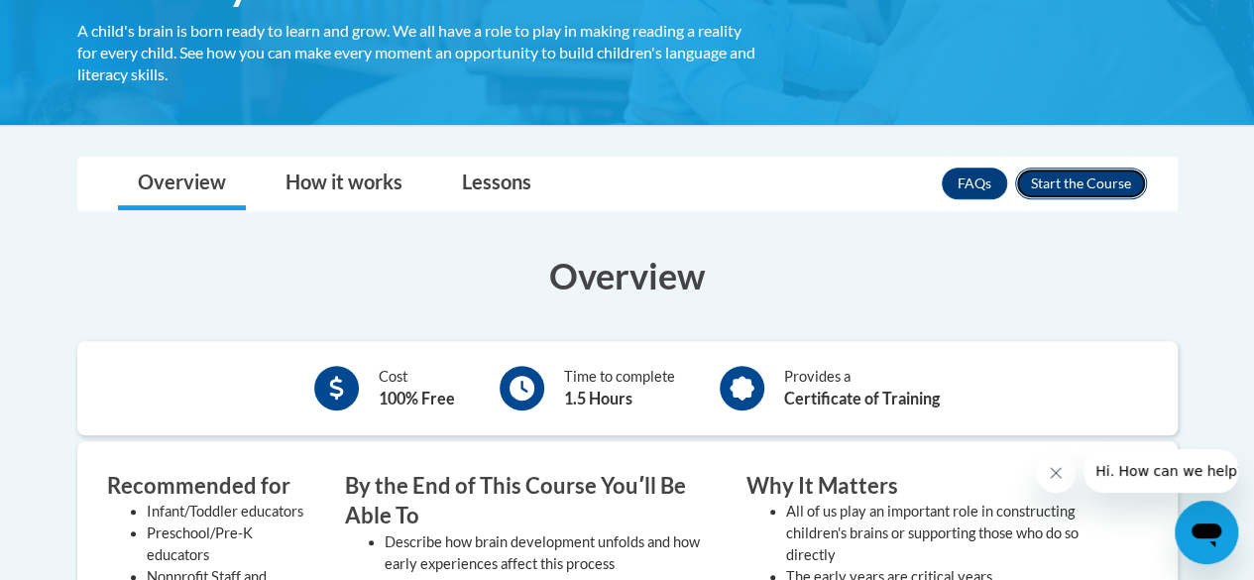
click at [1045, 180] on button "Enroll" at bounding box center [1081, 184] width 132 height 32
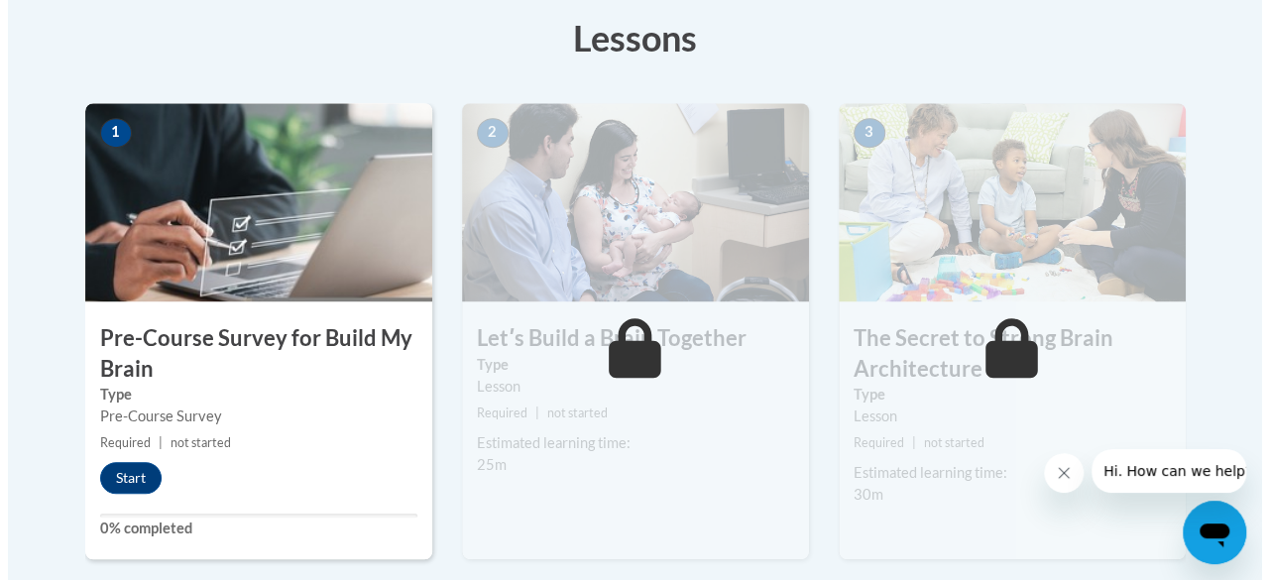
scroll to position [604, 0]
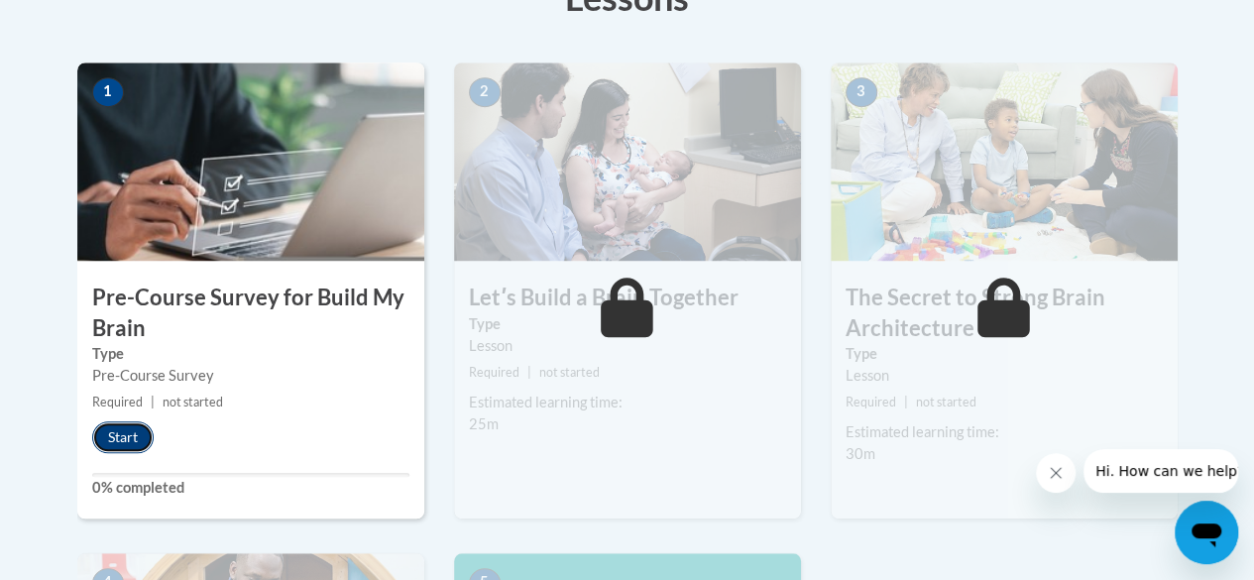
click at [126, 445] on button "Start" at bounding box center [122, 437] width 61 height 32
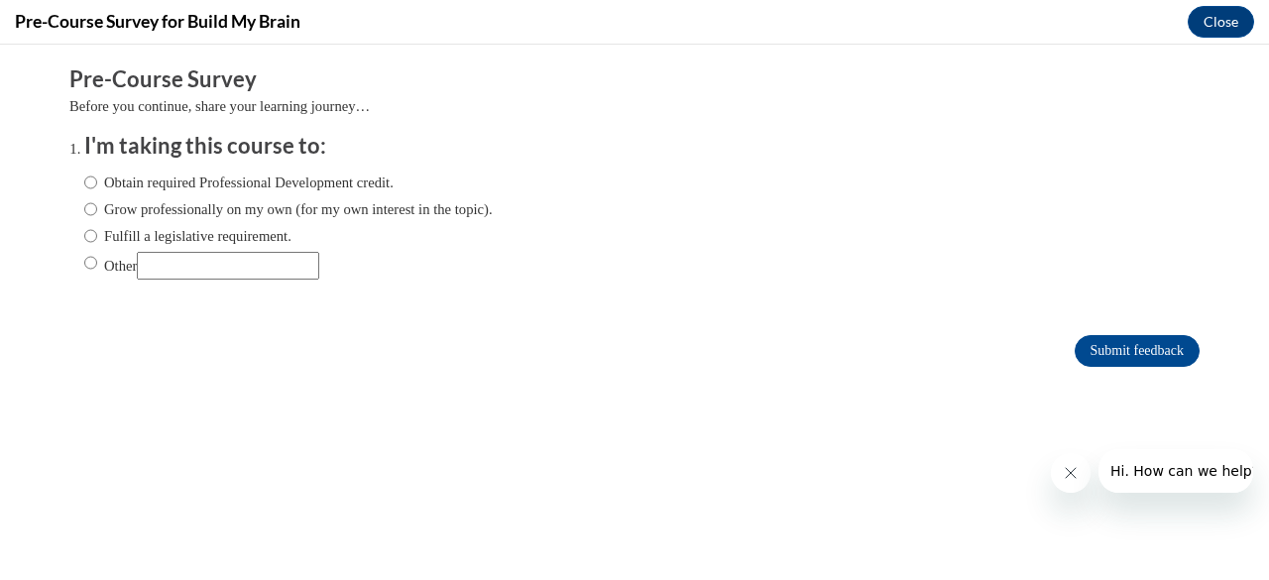
scroll to position [0, 0]
click at [84, 208] on input "Grow professionally on my own (for my own interest in the topic)." at bounding box center [90, 209] width 13 height 22
radio input "true"
click at [1096, 349] on input "Submit feedback" at bounding box center [1137, 351] width 125 height 32
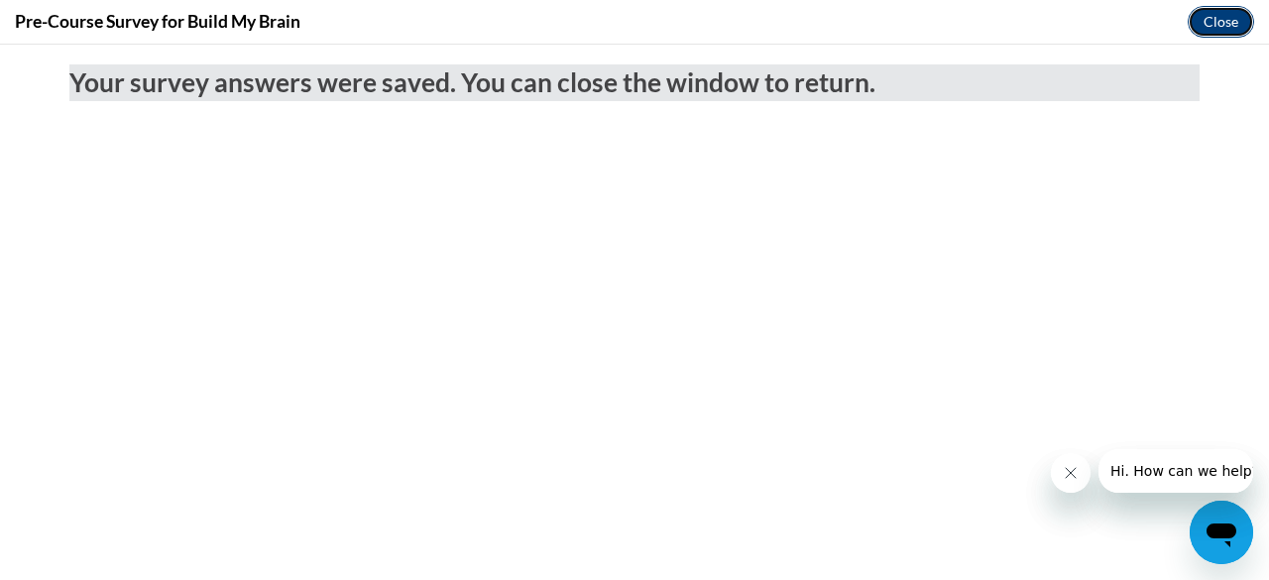
click at [1238, 20] on button "Close" at bounding box center [1221, 22] width 66 height 32
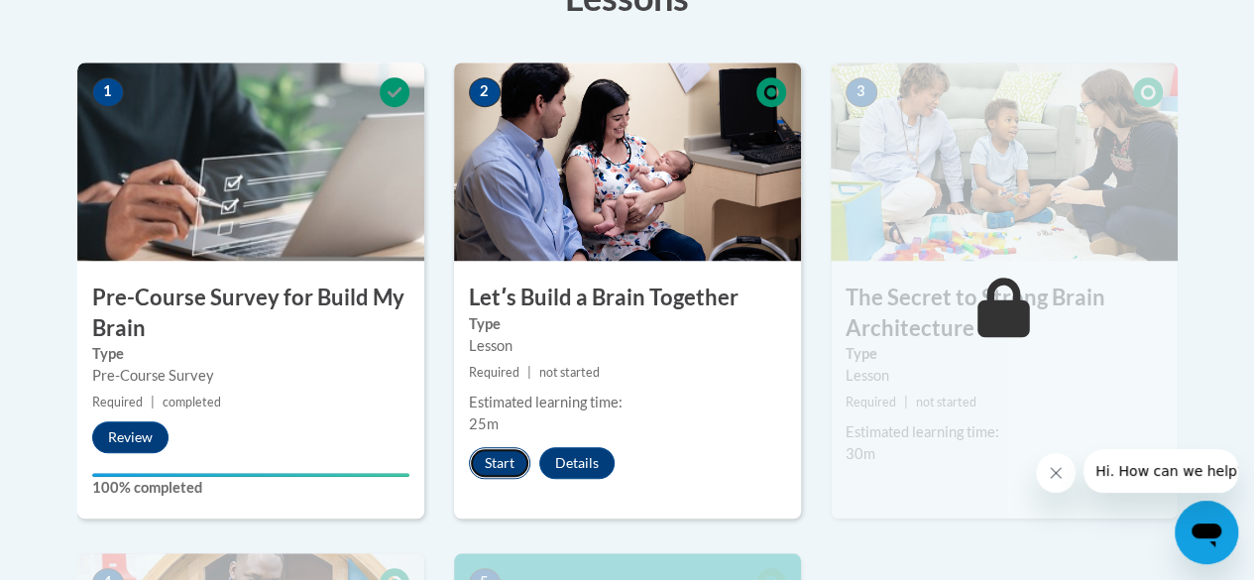
click at [481, 459] on button "Start" at bounding box center [499, 463] width 61 height 32
